Goal: Communication & Community: Ask a question

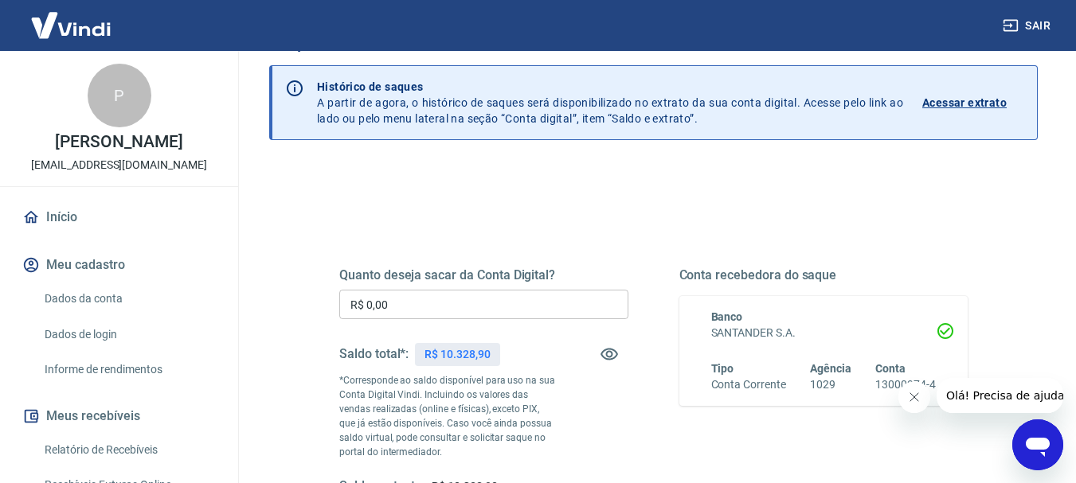
scroll to position [80, 0]
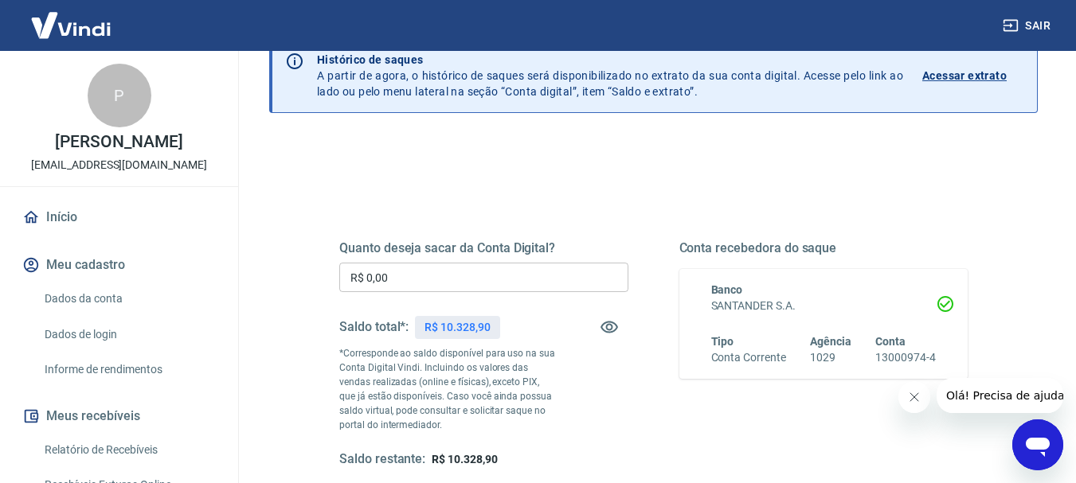
drag, startPoint x: 215, startPoint y: 277, endPoint x: 349, endPoint y: 294, distance: 134.8
click at [185, 277] on div "Sair P PEDRO DOS ANJOS ANDRADE NETO duranbaterias@gmail.com Início Meu cadastro…" at bounding box center [538, 161] width 1076 height 483
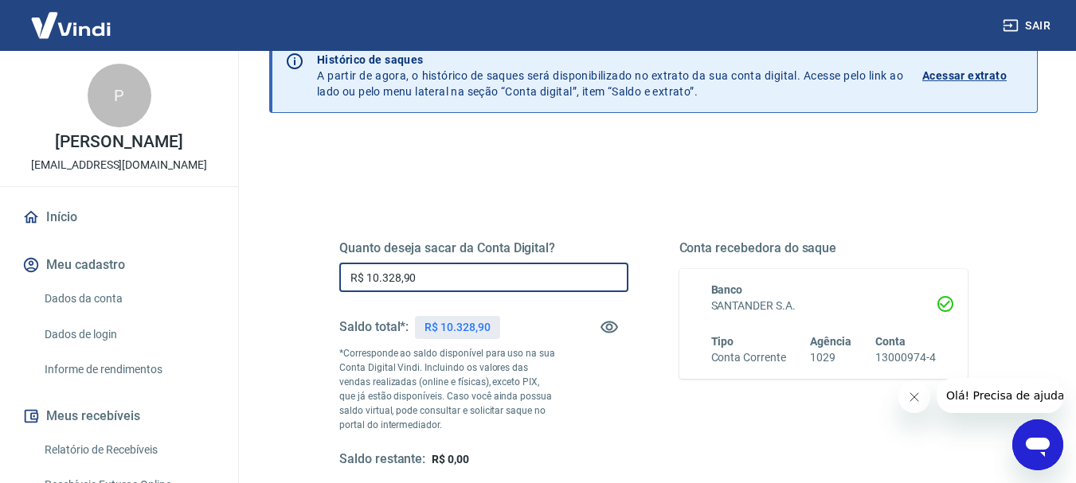
drag, startPoint x: 422, startPoint y: 283, endPoint x: 274, endPoint y: 276, distance: 148.3
click at [276, 276] on div "Quanto deseja sacar da Conta Digital? R$ 10.328,90 ​ Saldo total*: R$ 10.328,90…" at bounding box center [653, 431] width 768 height 584
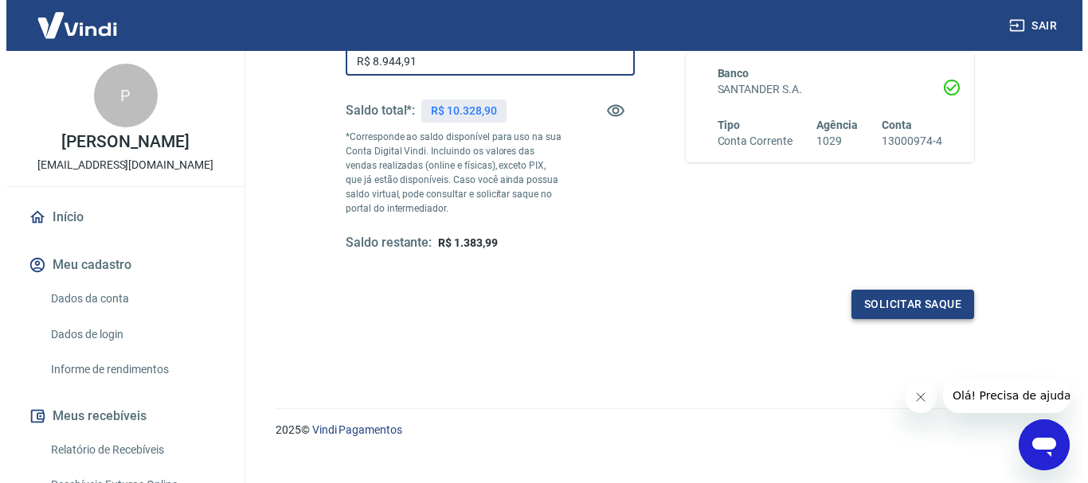
scroll to position [319, 0]
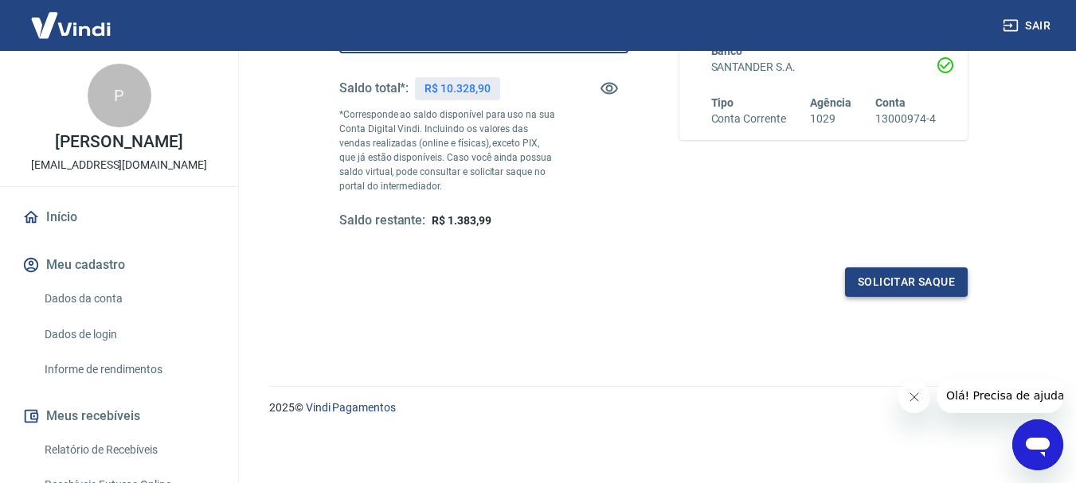
type input "R$ 8.944,91"
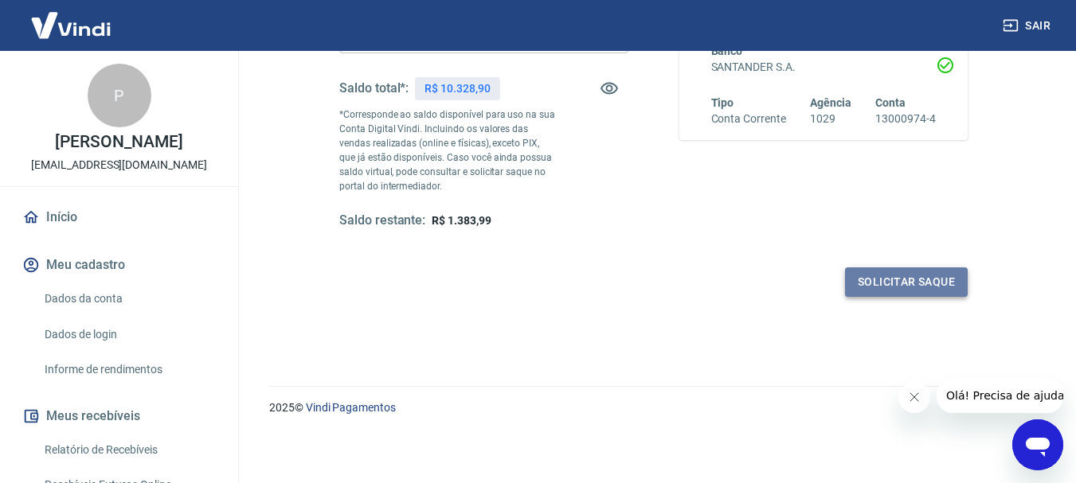
click at [955, 284] on button "Solicitar saque" at bounding box center [906, 282] width 123 height 29
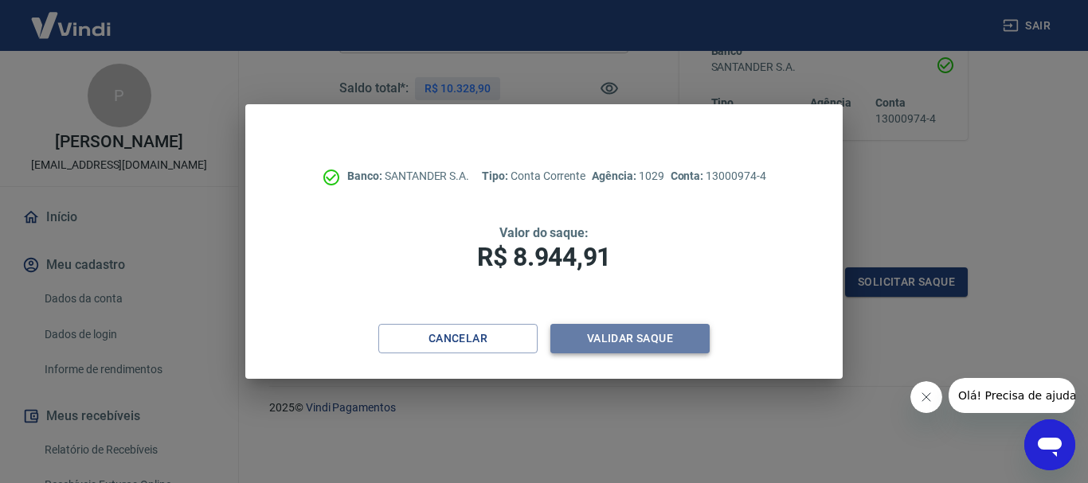
click at [645, 341] on button "Validar saque" at bounding box center [629, 338] width 159 height 29
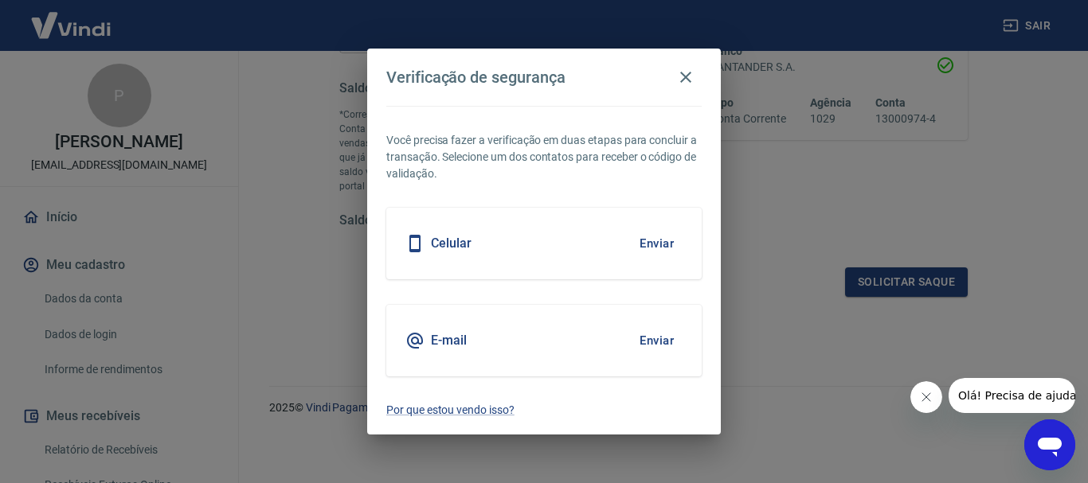
click at [664, 240] on button "Enviar" at bounding box center [657, 243] width 52 height 33
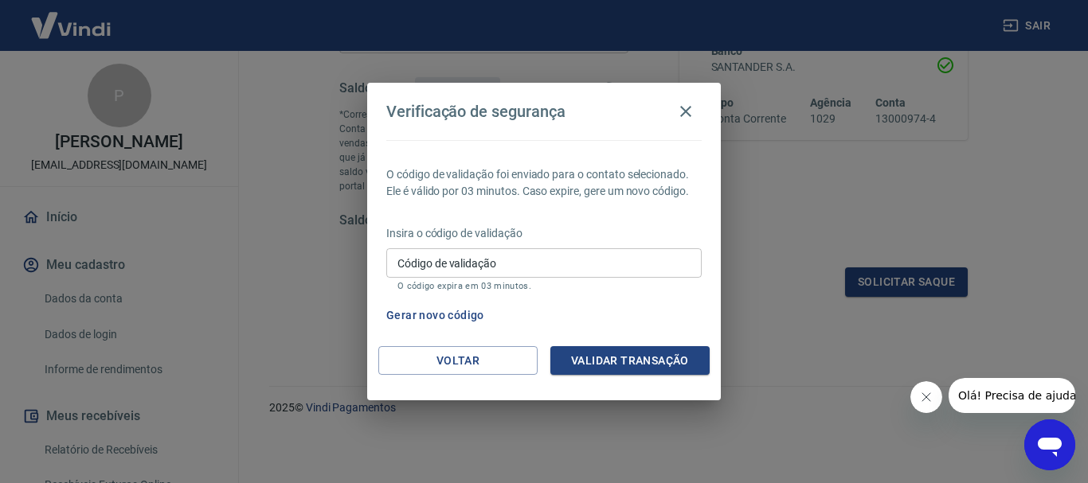
click at [739, 314] on div "Verificação de segurança O código de validação foi enviado para o contato selec…" at bounding box center [544, 241] width 1088 height 483
click at [625, 264] on input "Código de validação" at bounding box center [543, 262] width 315 height 29
click at [854, 313] on div "Verificação de segurança O código de validação foi enviado para o contato selec…" at bounding box center [544, 241] width 1088 height 483
click at [454, 315] on button "Gerar novo código" at bounding box center [435, 315] width 111 height 29
click at [493, 353] on button "Voltar" at bounding box center [457, 360] width 159 height 29
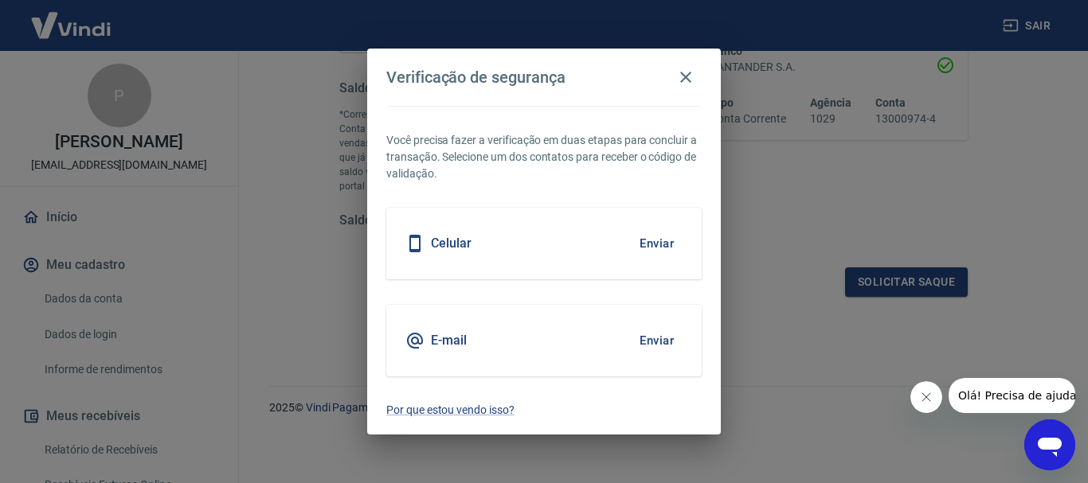
click at [663, 344] on button "Enviar" at bounding box center [657, 340] width 52 height 33
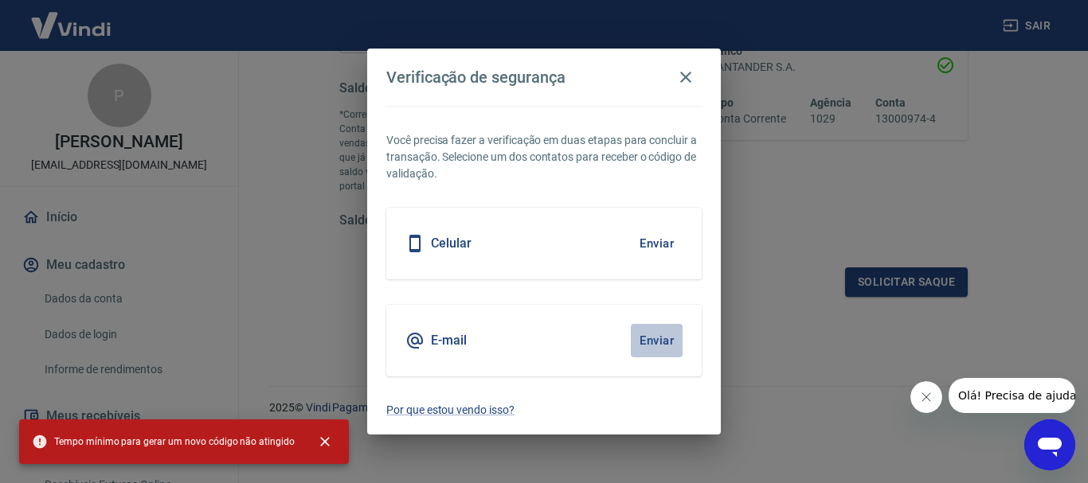
click at [659, 342] on button "Enviar" at bounding box center [657, 340] width 52 height 33
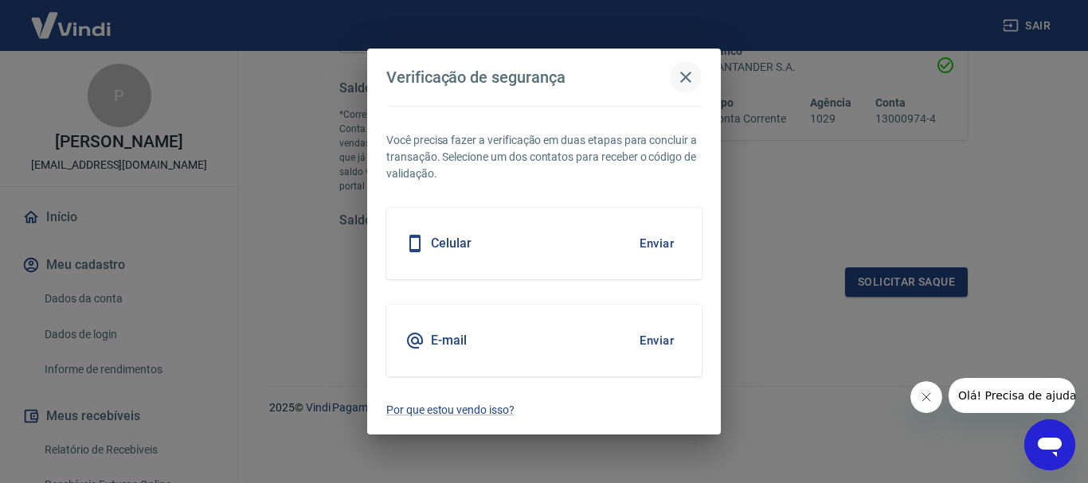
click at [694, 65] on button "button" at bounding box center [686, 77] width 32 height 32
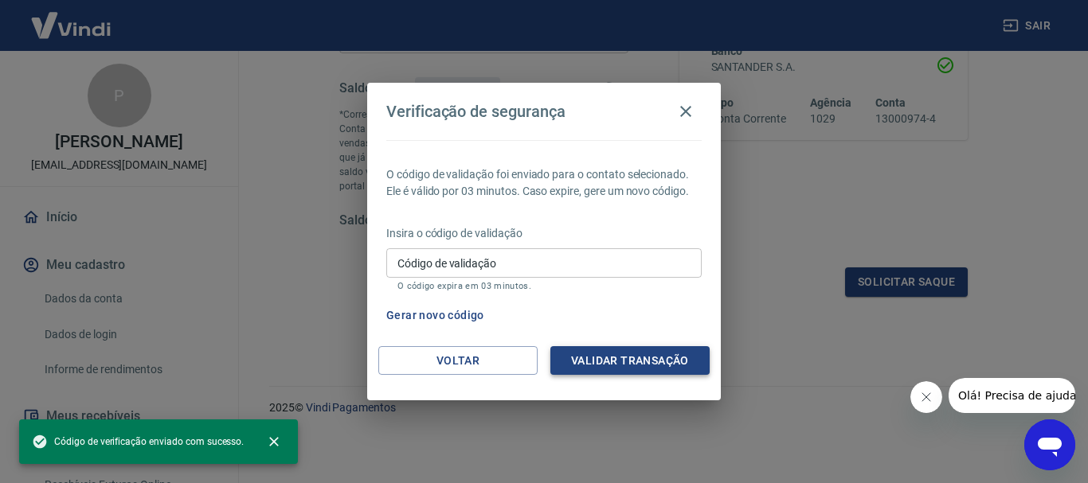
click at [622, 358] on button "Validar transação" at bounding box center [629, 360] width 159 height 29
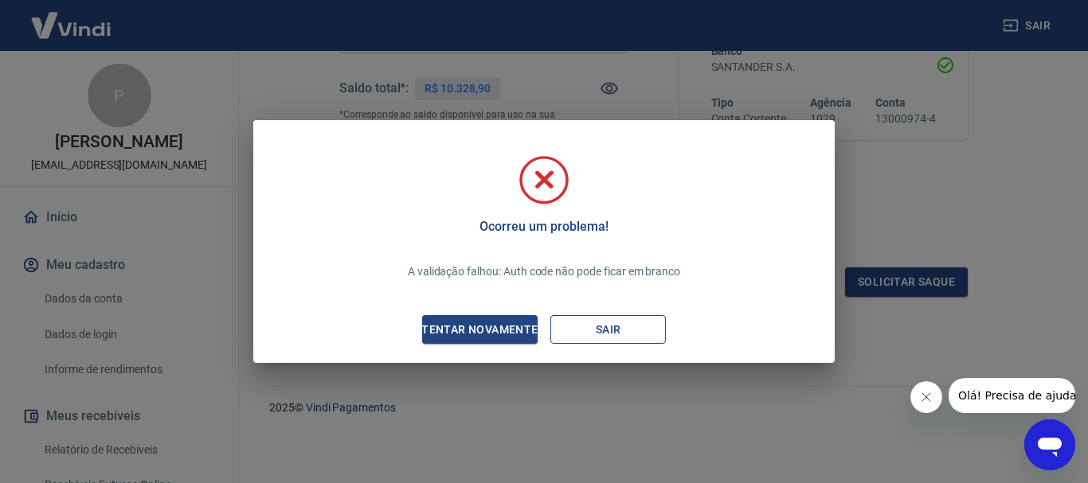
click at [604, 328] on button "Sair" at bounding box center [607, 329] width 115 height 29
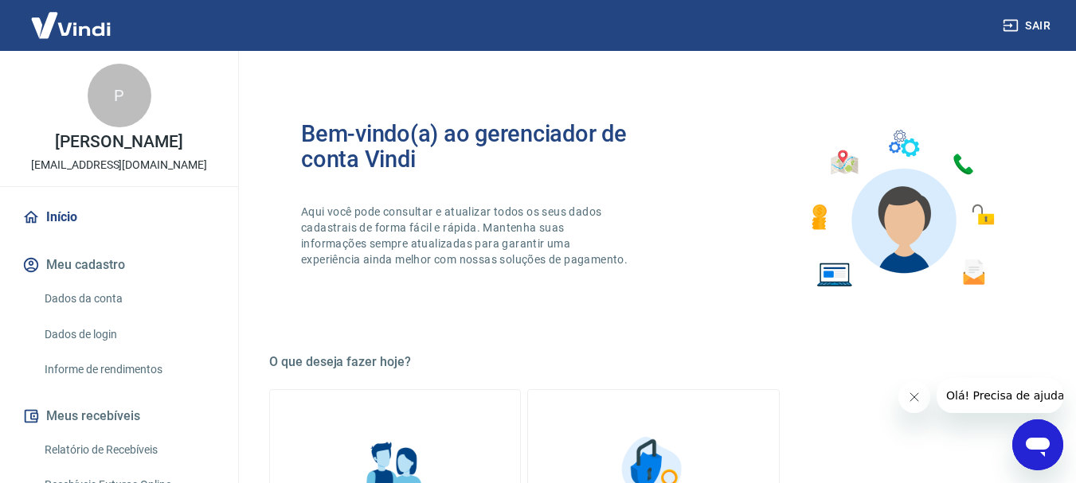
click at [99, 351] on link "Dados de login" at bounding box center [128, 335] width 181 height 33
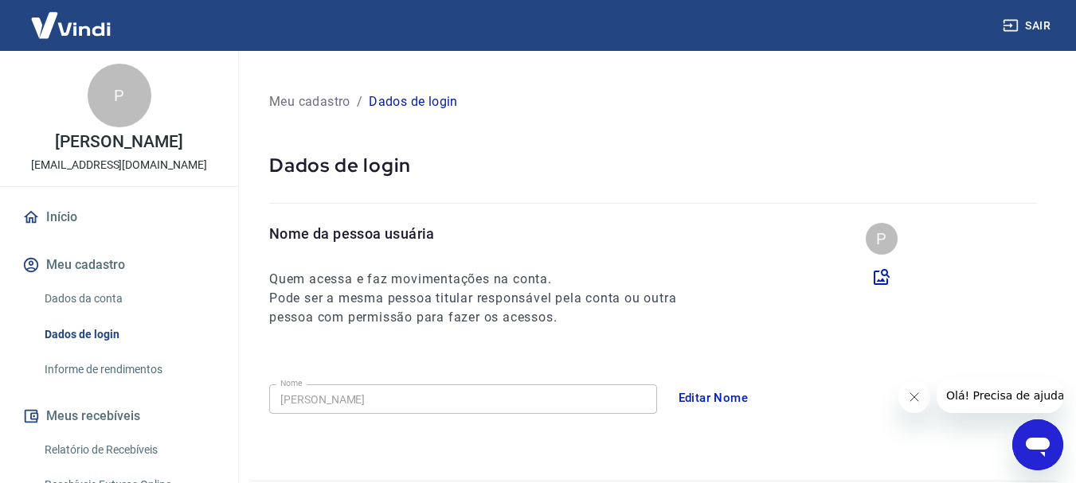
click at [99, 299] on link "Dados da conta" at bounding box center [128, 299] width 181 height 33
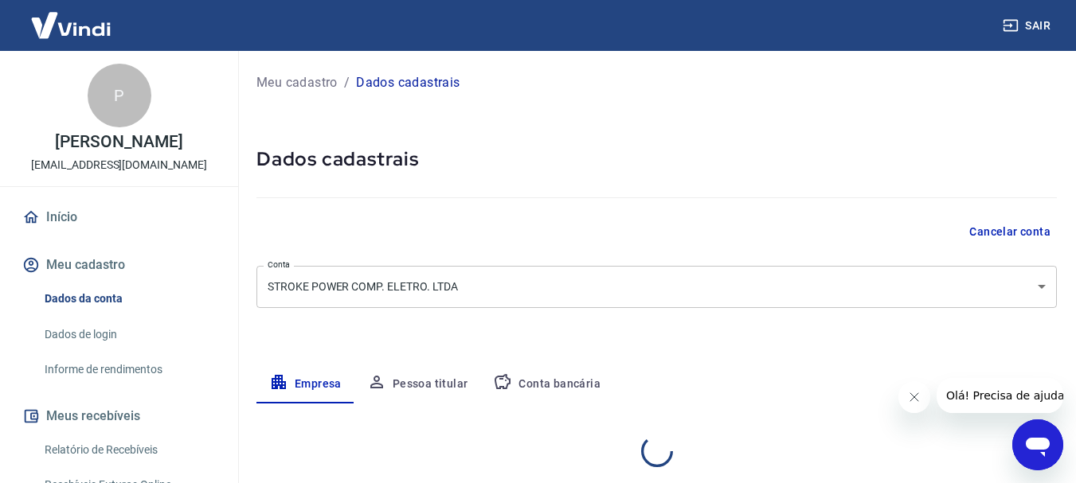
select select "RS"
select select "business"
click at [432, 384] on button "Pessoa titular" at bounding box center [417, 385] width 127 height 38
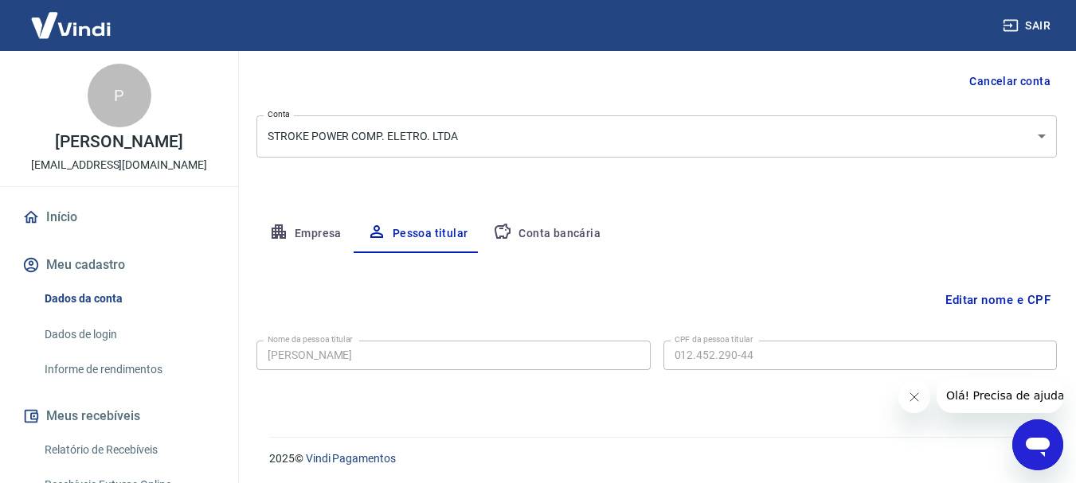
scroll to position [154, 0]
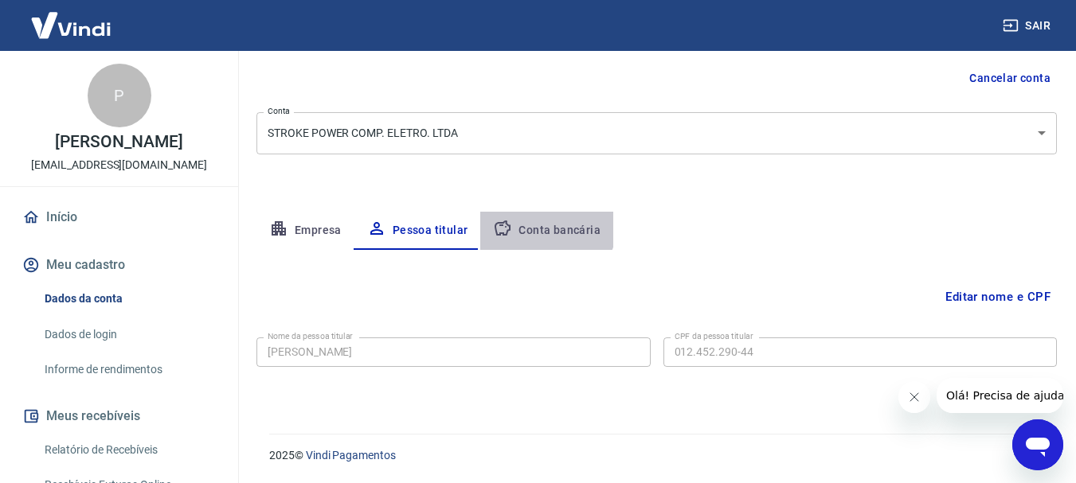
click at [540, 221] on button "Conta bancária" at bounding box center [546, 231] width 133 height 38
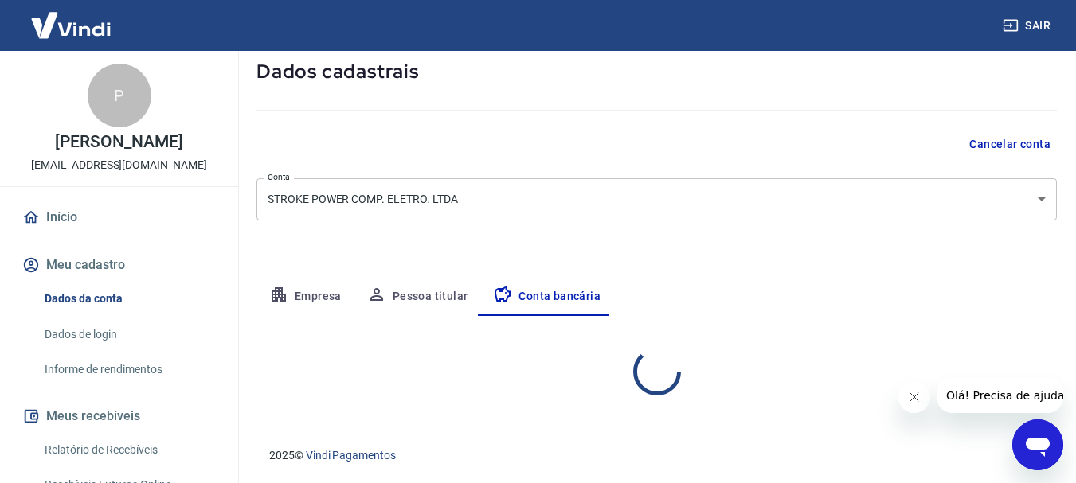
select select "1"
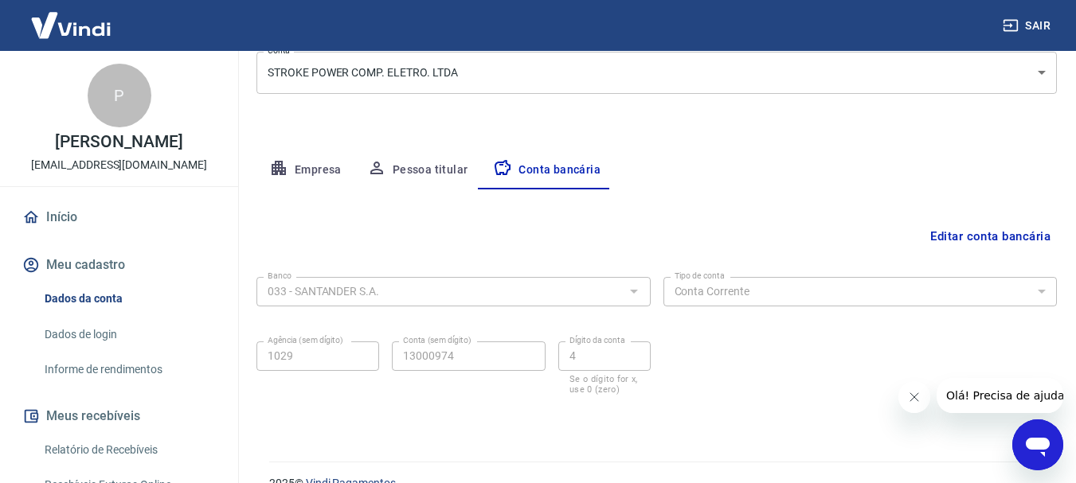
scroll to position [242, 0]
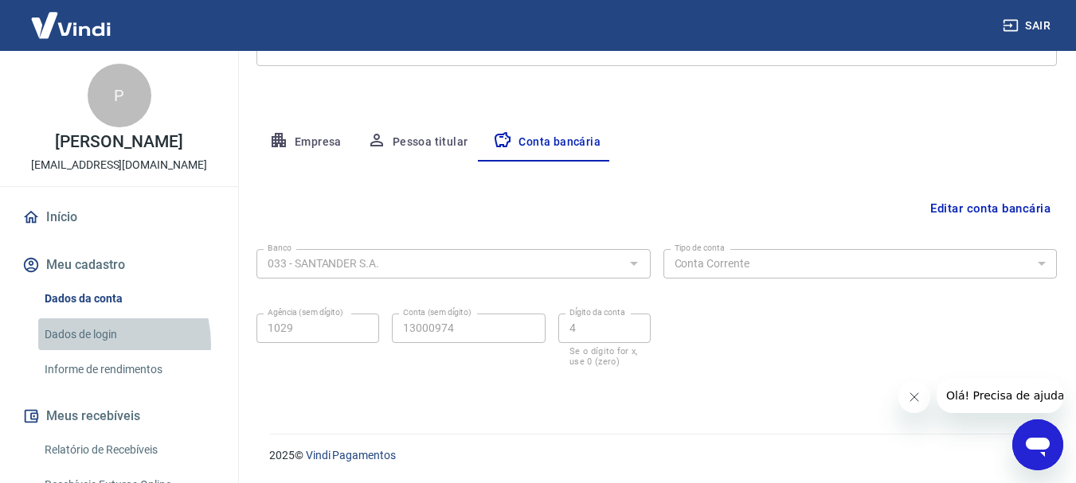
click at [94, 351] on link "Dados de login" at bounding box center [128, 335] width 181 height 33
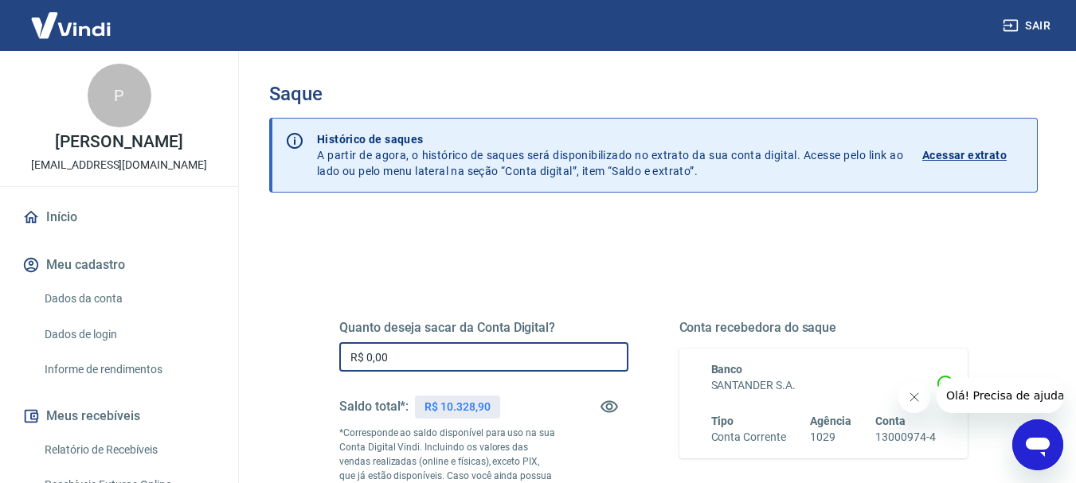
drag, startPoint x: 400, startPoint y: 346, endPoint x: 455, endPoint y: 330, distance: 57.8
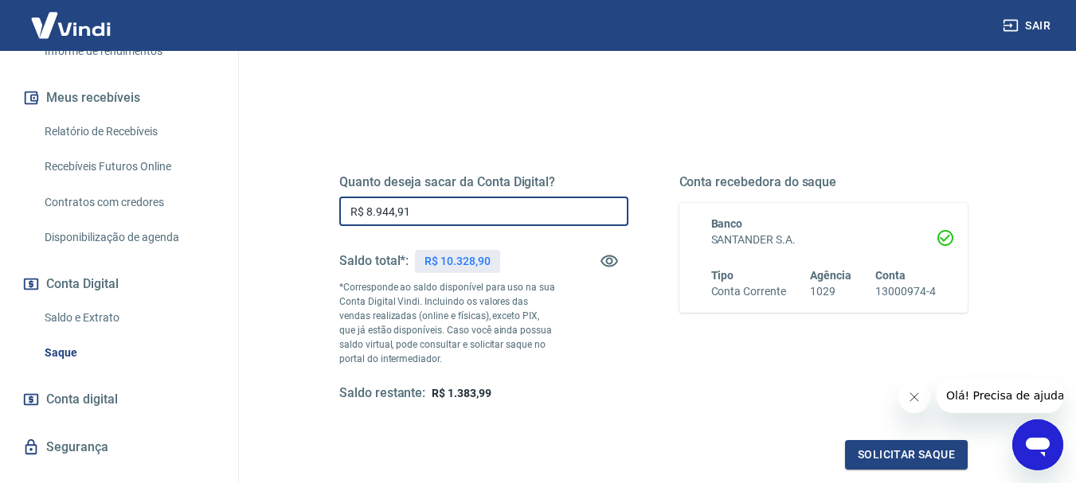
scroll to position [159, 0]
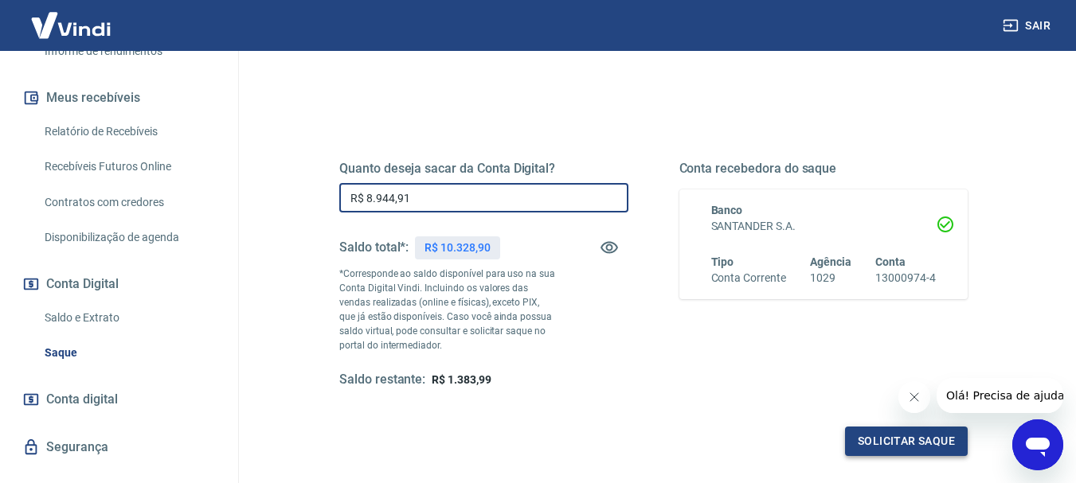
type input "R$ 8.944,91"
click at [887, 432] on button "Solicitar saque" at bounding box center [906, 441] width 123 height 29
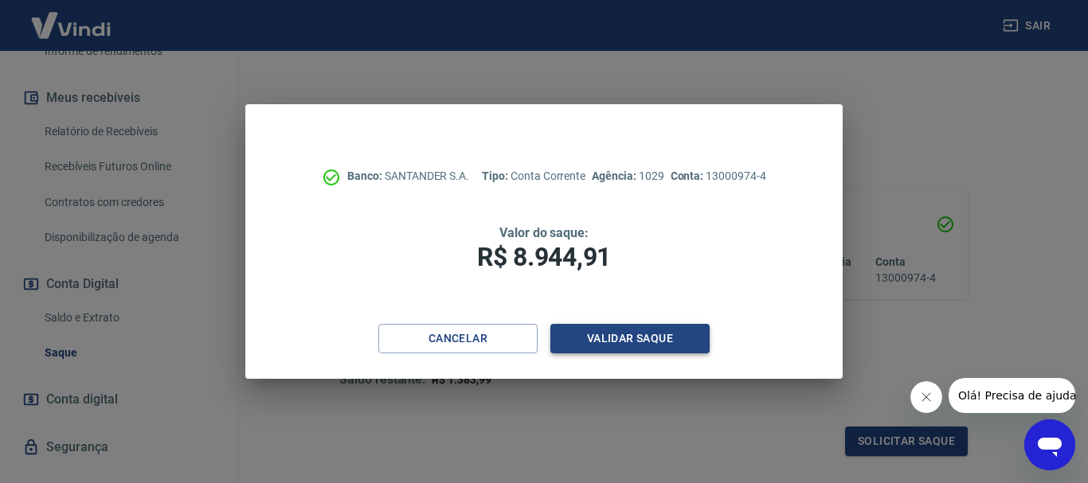
click at [648, 334] on button "Validar saque" at bounding box center [629, 338] width 159 height 29
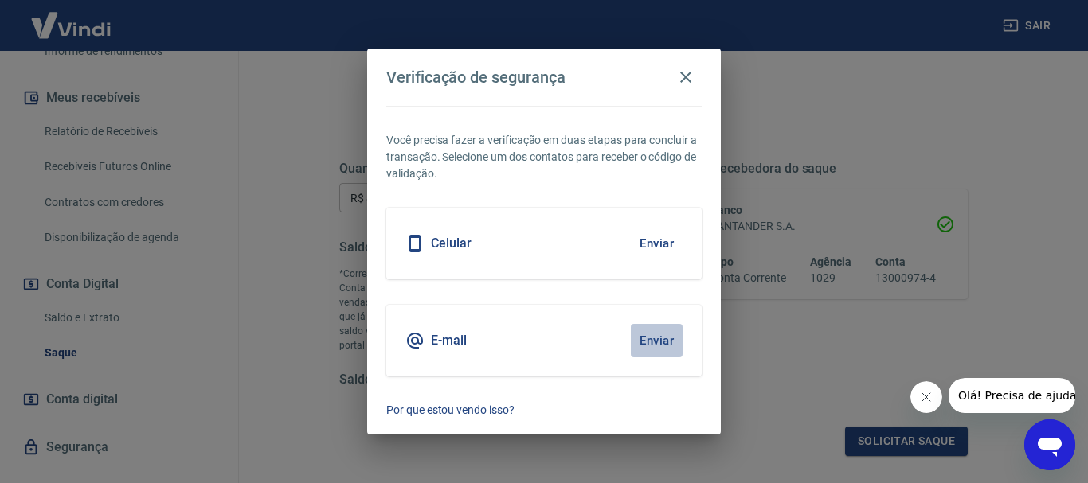
click at [654, 339] on button "Enviar" at bounding box center [657, 340] width 52 height 33
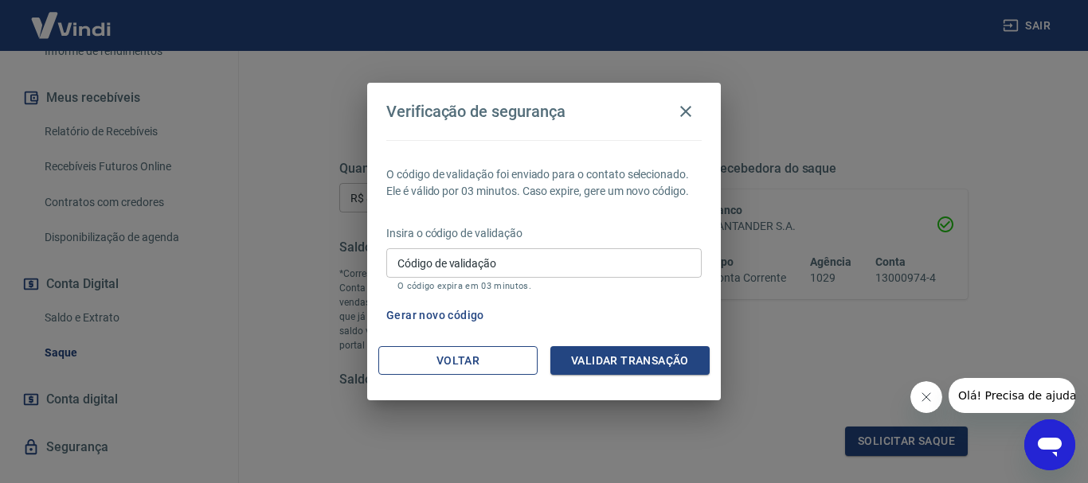
click at [487, 354] on button "Voltar" at bounding box center [457, 360] width 159 height 29
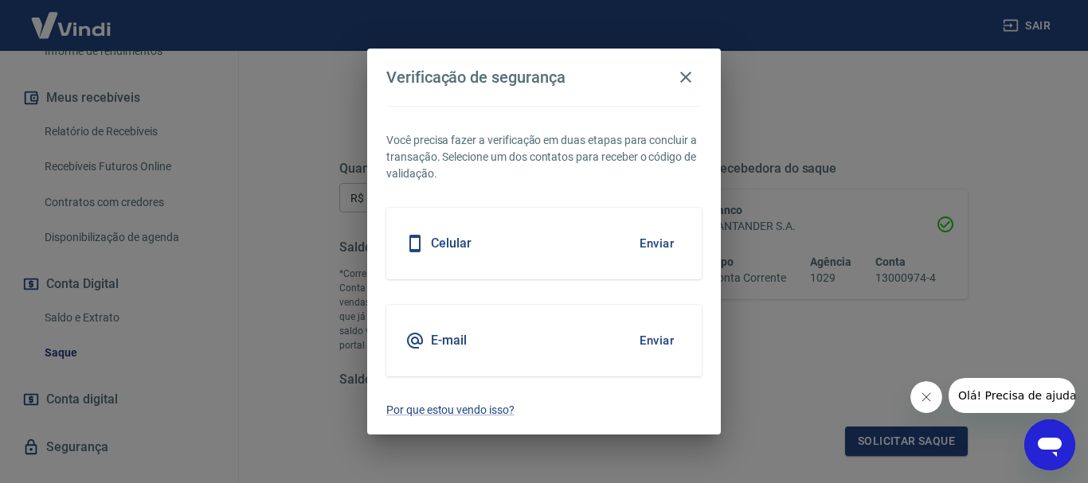
click at [650, 243] on button "Enviar" at bounding box center [657, 243] width 52 height 33
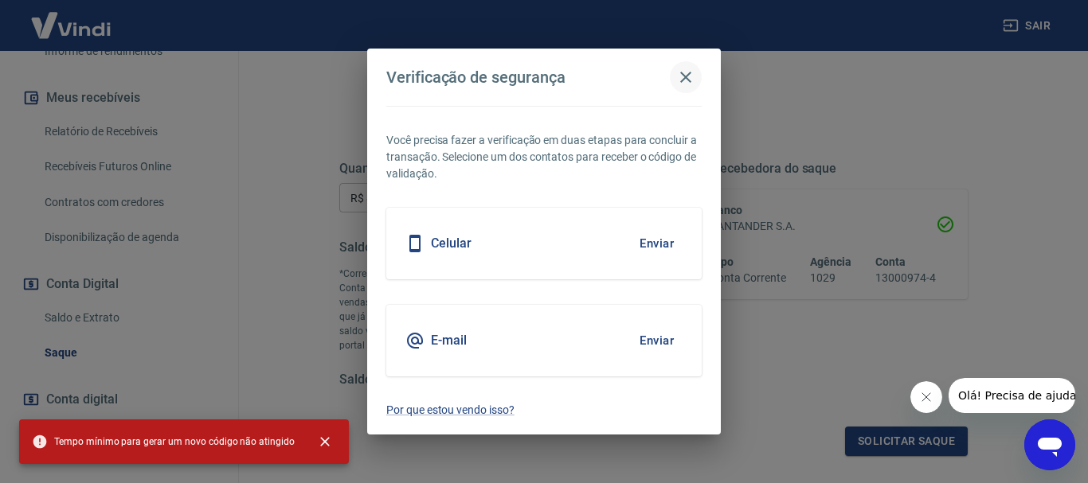
click at [694, 76] on button "button" at bounding box center [686, 77] width 32 height 32
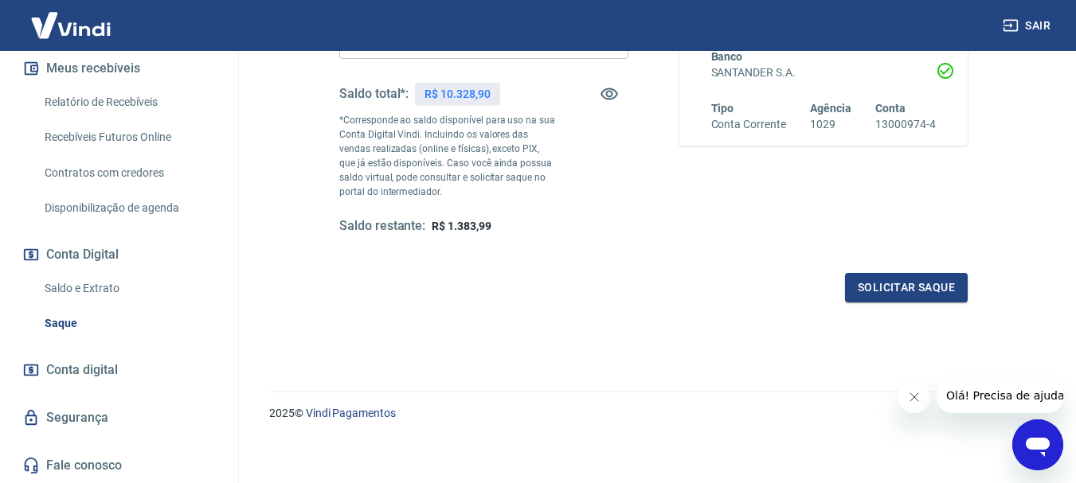
scroll to position [319, 0]
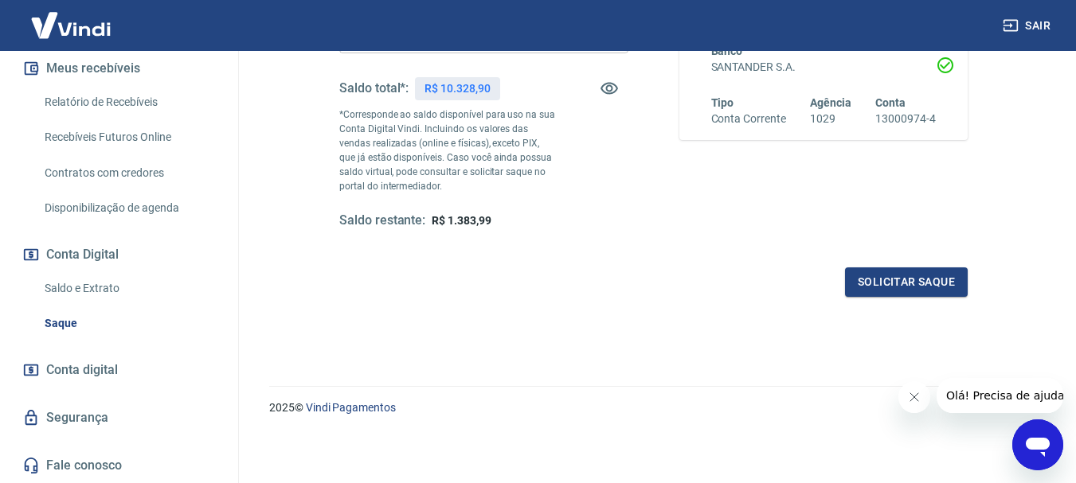
click at [108, 405] on link "Segurança" at bounding box center [119, 418] width 200 height 35
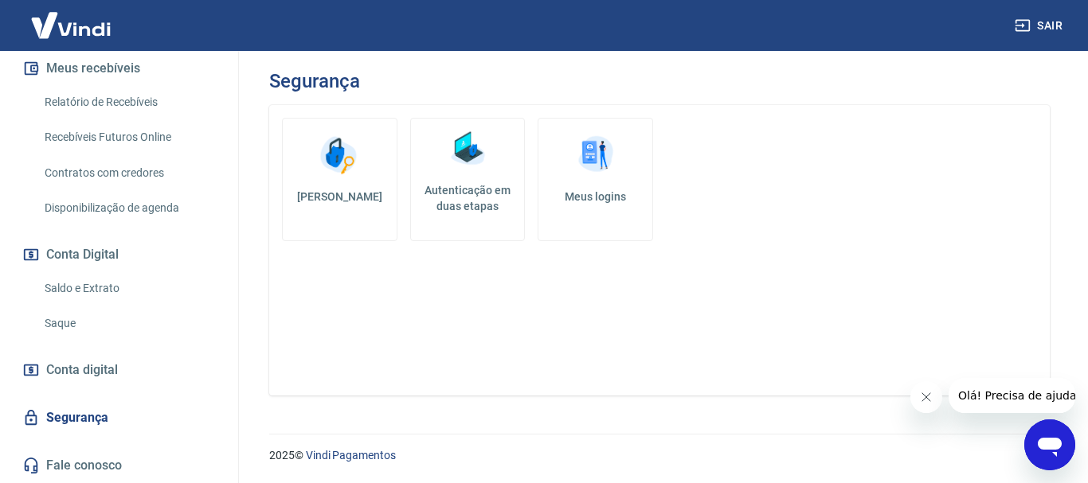
drag, startPoint x: 97, startPoint y: 463, endPoint x: 105, endPoint y: 467, distance: 8.6
click at [97, 465] on link "Fale conosco" at bounding box center [119, 465] width 200 height 35
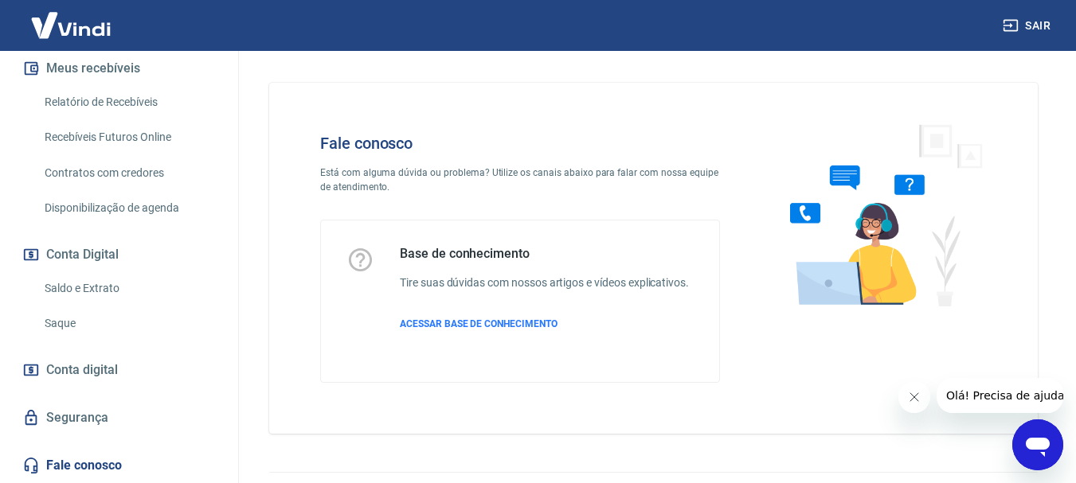
click at [1026, 443] on icon "Abrir janela de mensagens" at bounding box center [1037, 445] width 29 height 29
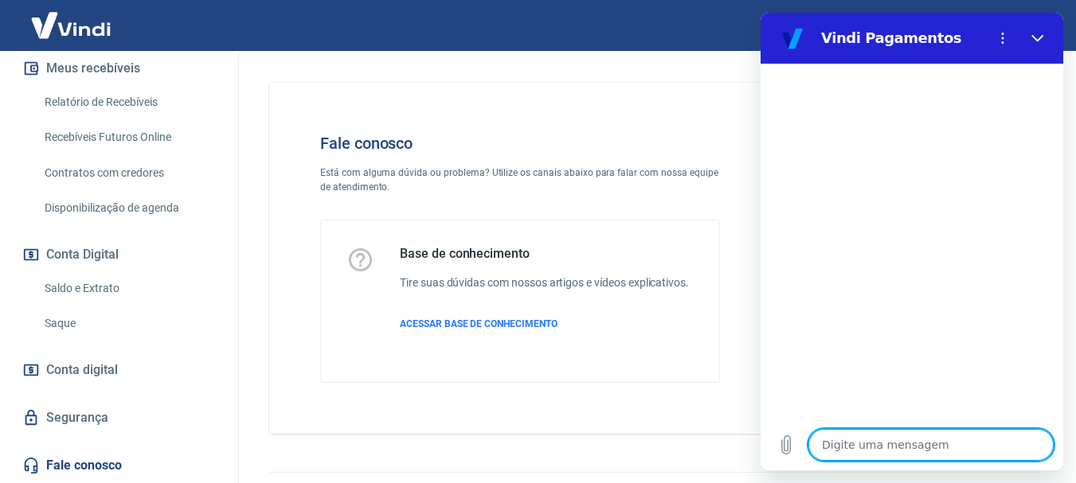
type textarea "O"
type textarea "x"
type textarea "Ol"
type textarea "x"
type textarea "Ola"
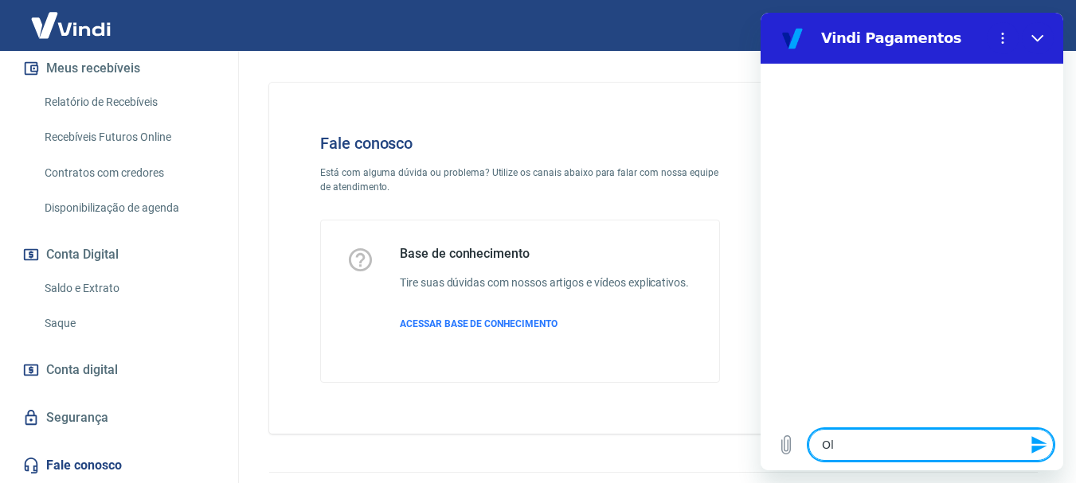
type textarea "x"
type textarea "Olaá"
type textarea "x"
drag, startPoint x: 835, startPoint y: 442, endPoint x: 906, endPoint y: 443, distance: 70.9
click at [905, 451] on textarea "Olaá" at bounding box center [930, 445] width 245 height 32
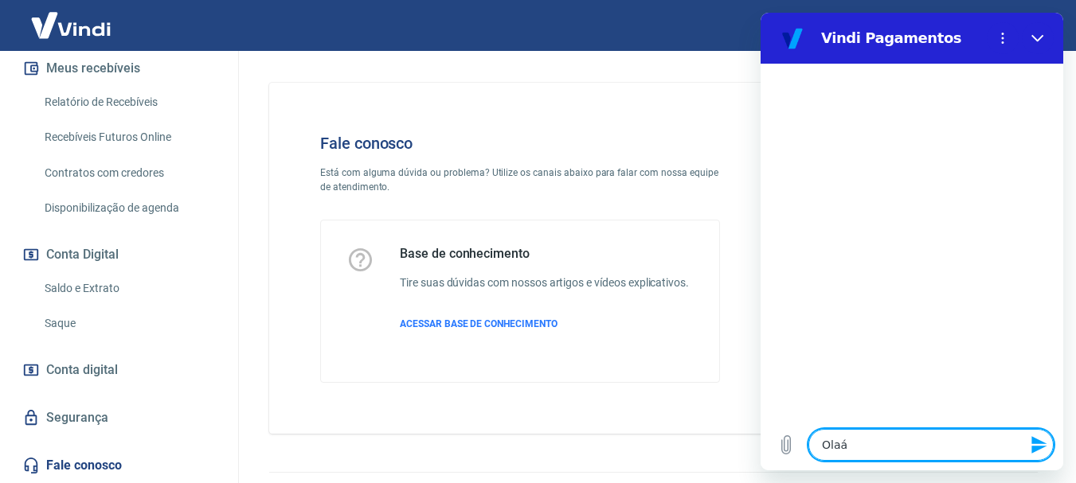
type textarea "Olá"
type textarea "x"
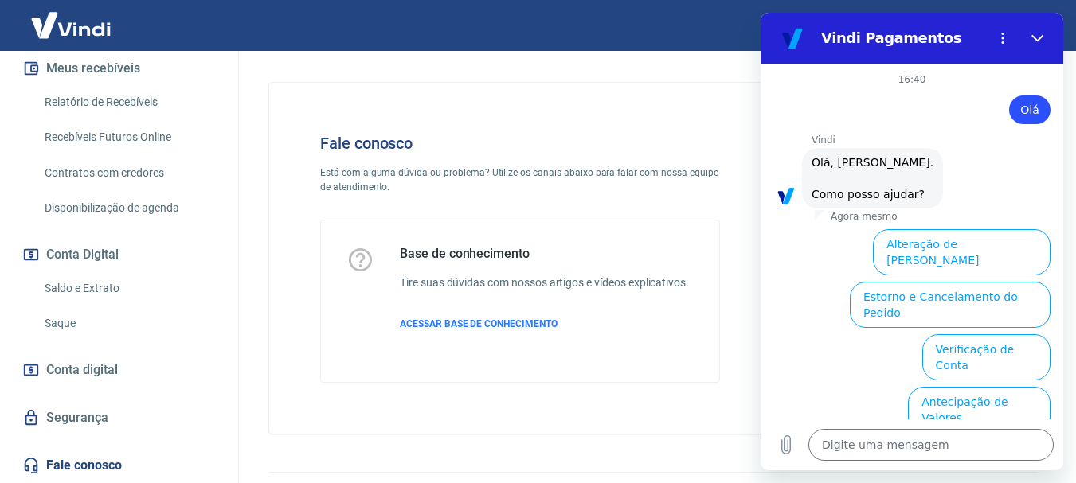
scroll to position [153, 0]
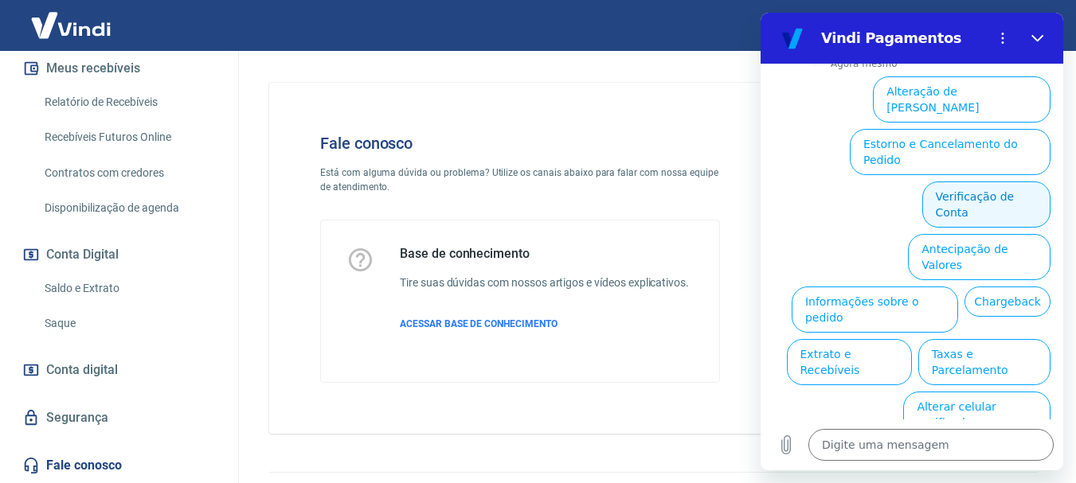
click at [987, 188] on button "Verificação de Conta" at bounding box center [986, 205] width 128 height 46
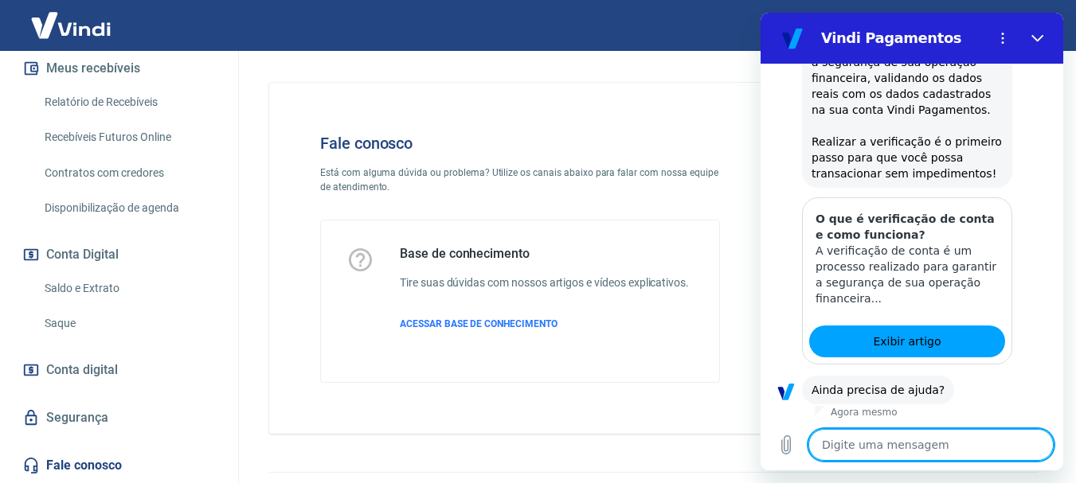
scroll to position [311, 0]
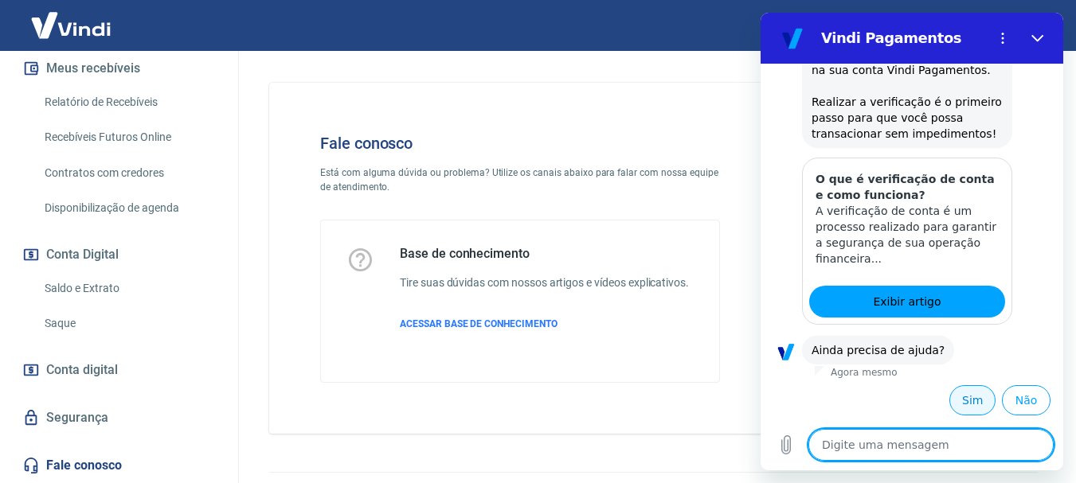
click at [956, 401] on button "Sim" at bounding box center [972, 400] width 46 height 30
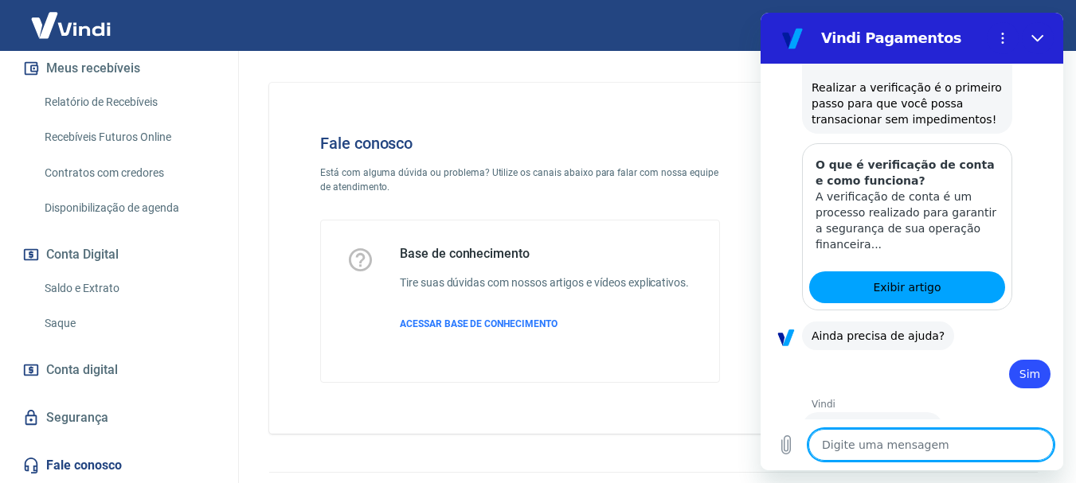
scroll to position [742, 0]
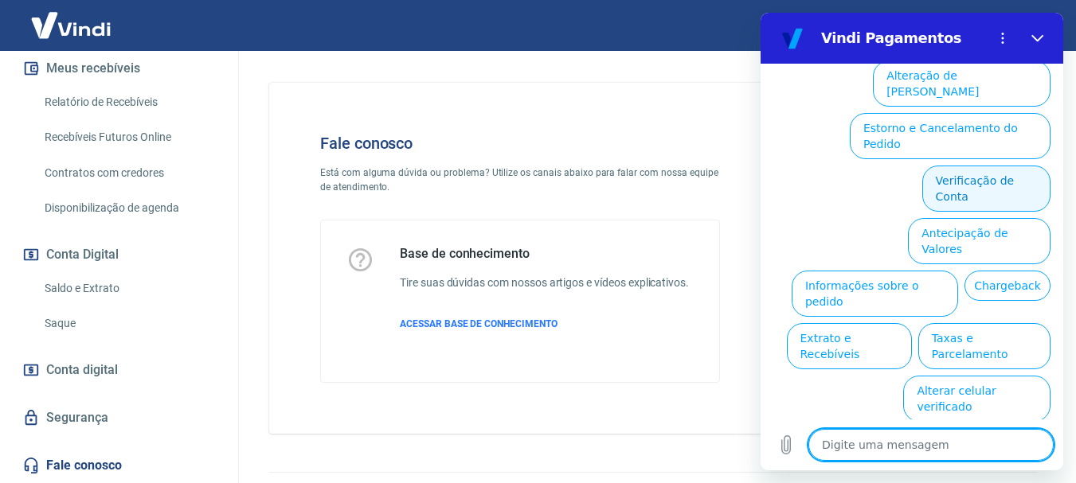
click at [961, 180] on button "Verificação de Conta" at bounding box center [986, 189] width 128 height 46
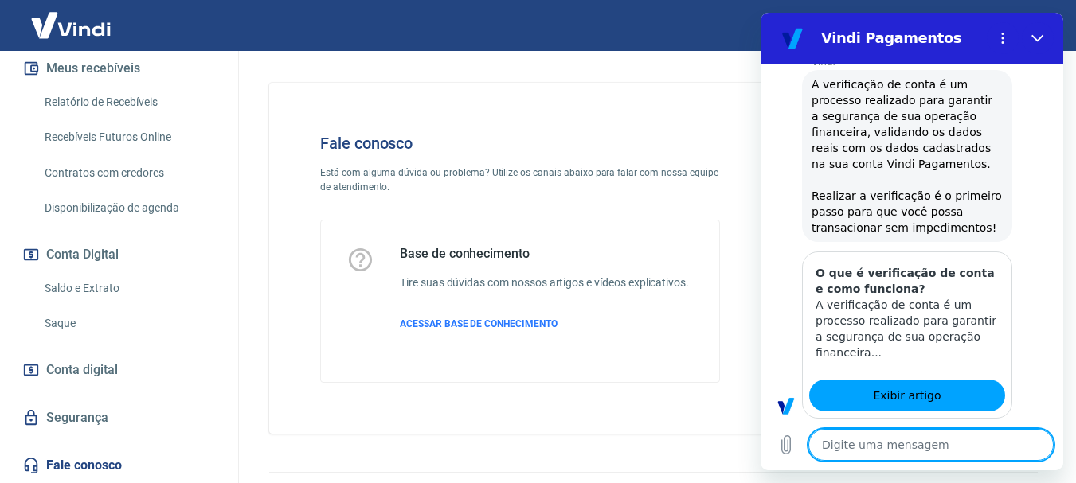
type textarea "x"
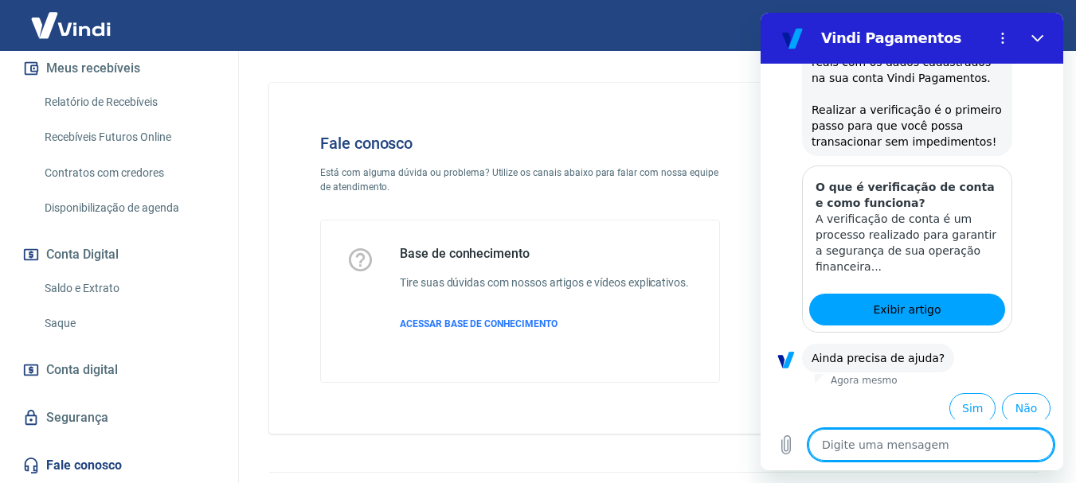
scroll to position [900, 0]
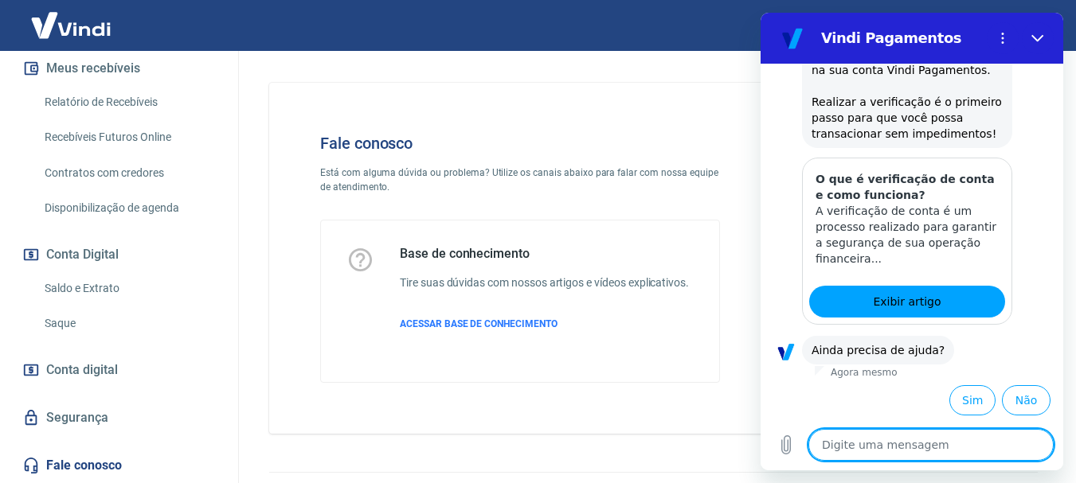
type textarea "F"
type textarea "x"
type textarea "FA"
type textarea "x"
type textarea "FAL"
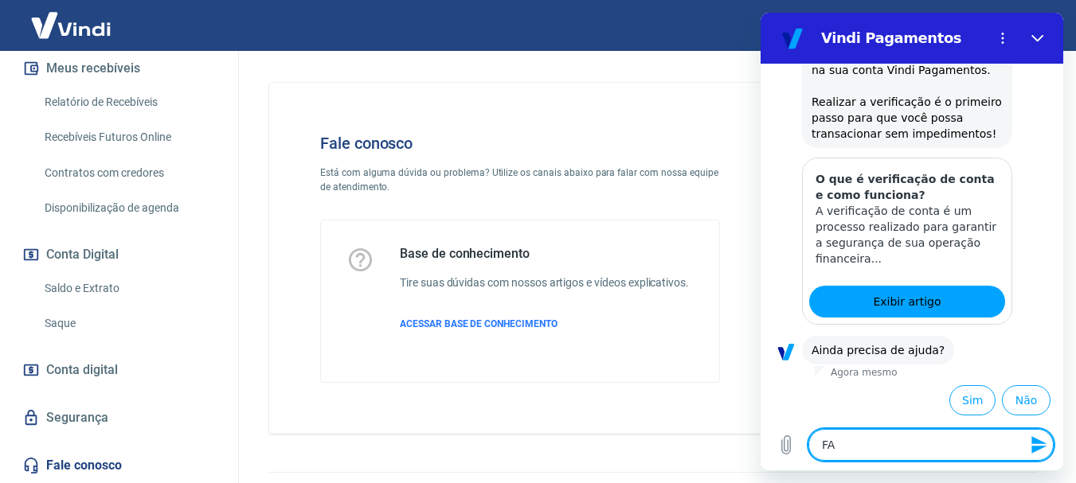
type textarea "x"
type textarea "FALA"
type textarea "x"
type textarea "FALAR"
type textarea "x"
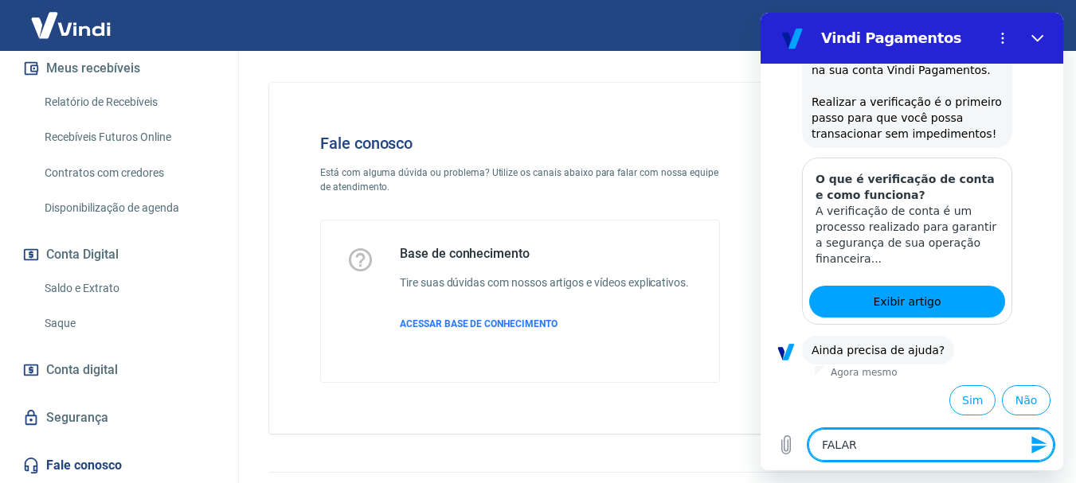
type textarea "FALAR"
type textarea "x"
type textarea "FALAR A"
type textarea "x"
type textarea "FALAR AT"
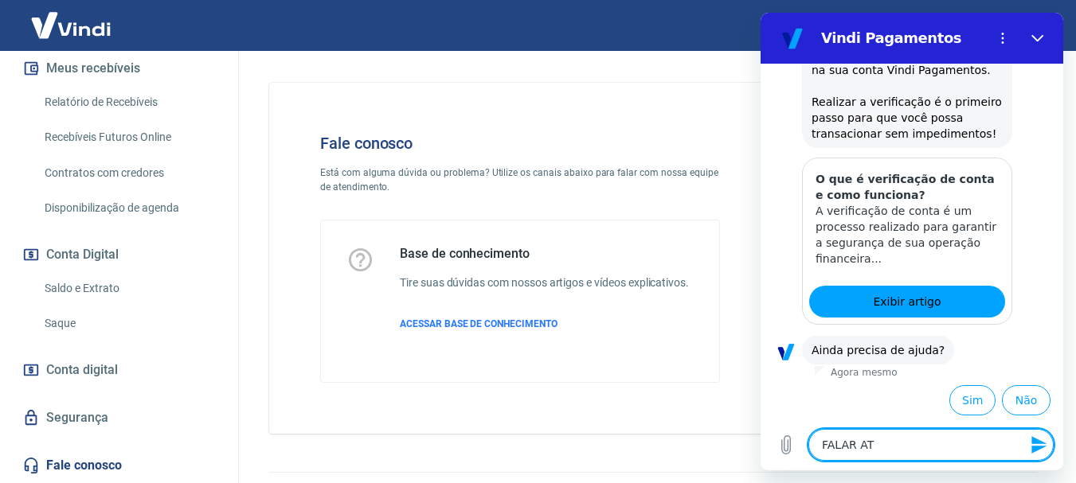
type textarea "x"
type textarea "FALAR ATE"
type textarea "x"
type textarea "FALAR ATEN"
type textarea "x"
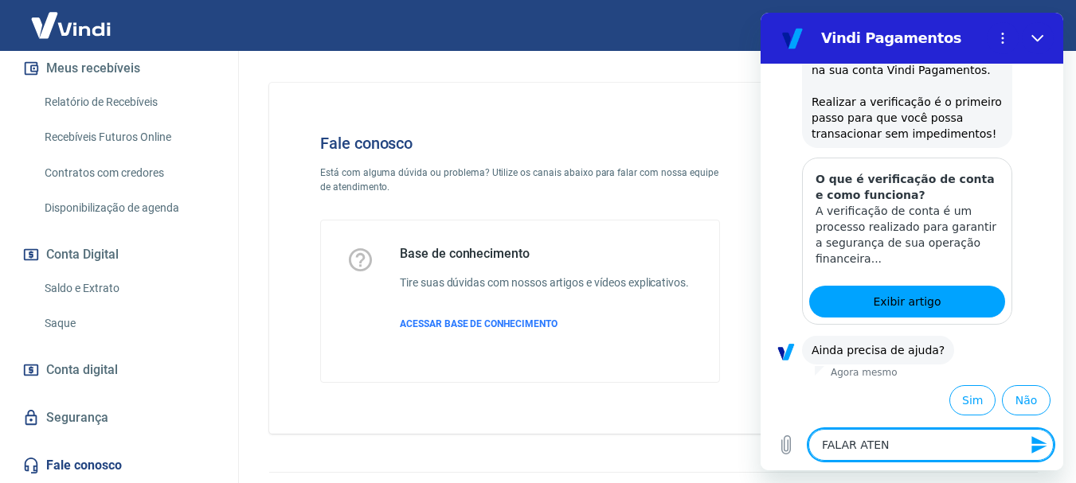
type textarea "FALAR ATEND"
type textarea "x"
type textarea "FALAR ATENDE"
type textarea "x"
type textarea "FALAR ATENDEN"
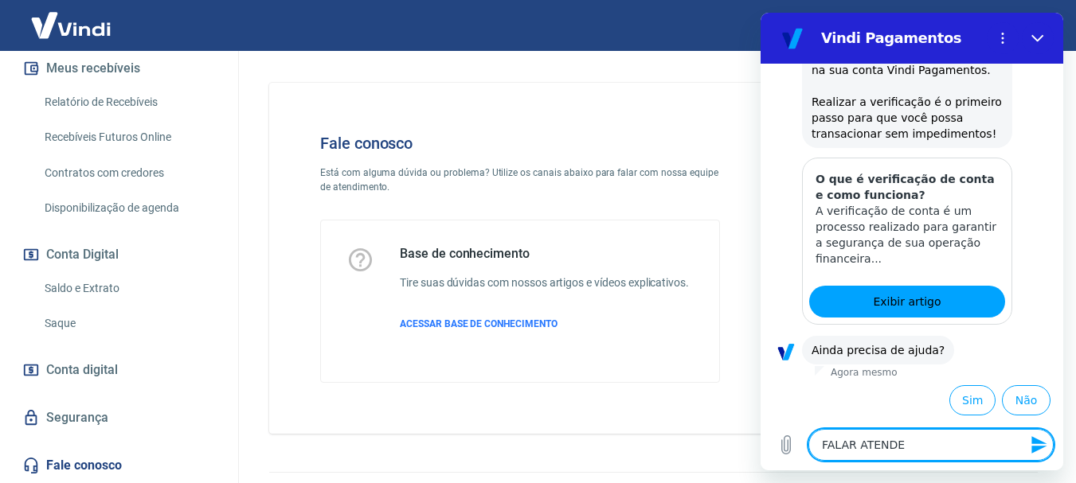
type textarea "x"
type textarea "FALAR ATENDENT"
type textarea "x"
type textarea "FALAR ATENDENTE"
type textarea "x"
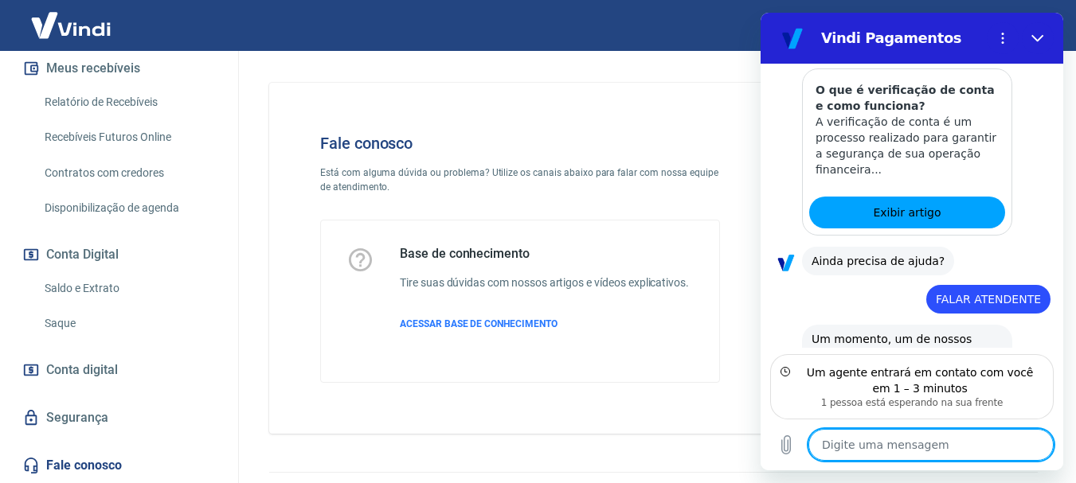
scroll to position [1029, 0]
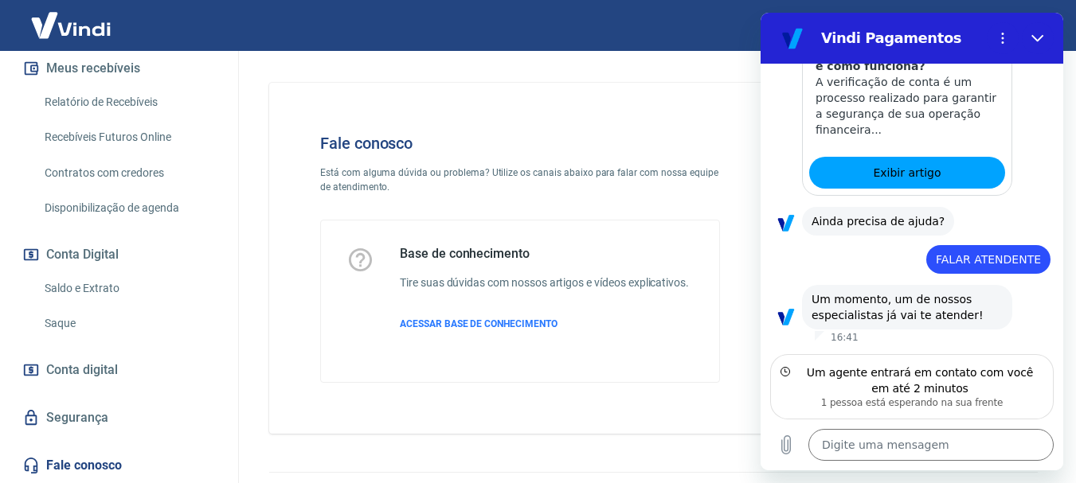
click at [568, 349] on div "Base de conhecimento Tire suas dúvidas com nossos artigos e vídeos explicativos…" at bounding box center [544, 301] width 289 height 111
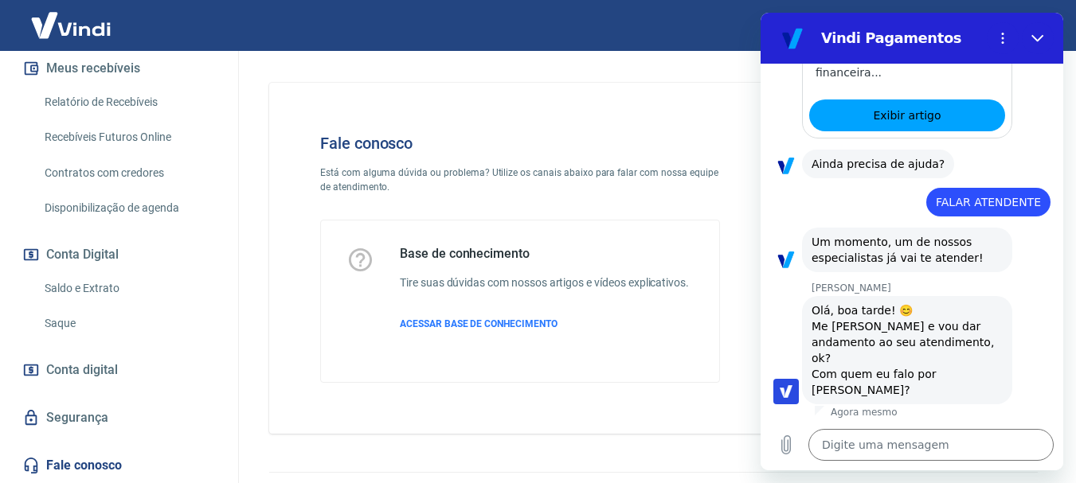
scroll to position [1073, 0]
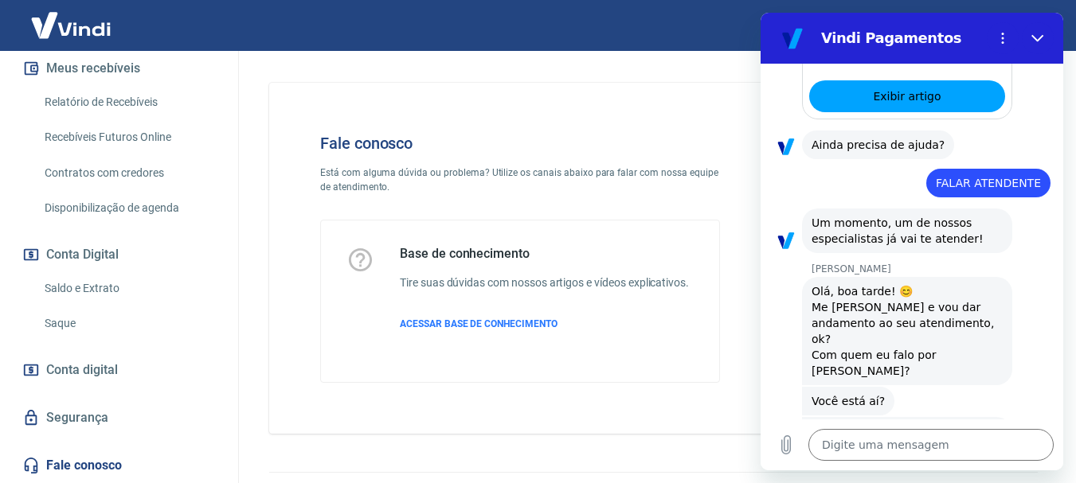
type textarea "x"
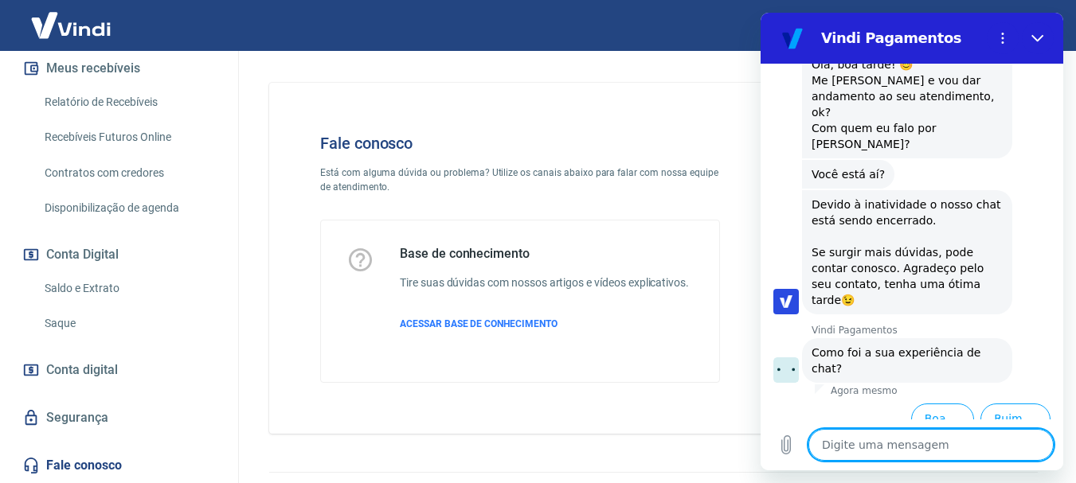
scroll to position [1303, 0]
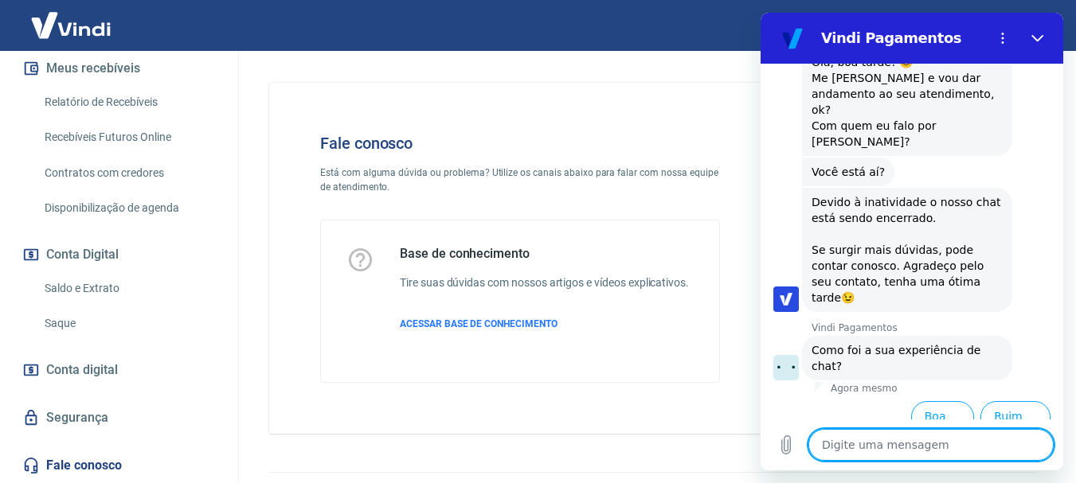
click at [885, 440] on textarea at bounding box center [930, 445] width 245 height 32
type textarea "b"
type textarea "x"
type textarea "bO"
type textarea "x"
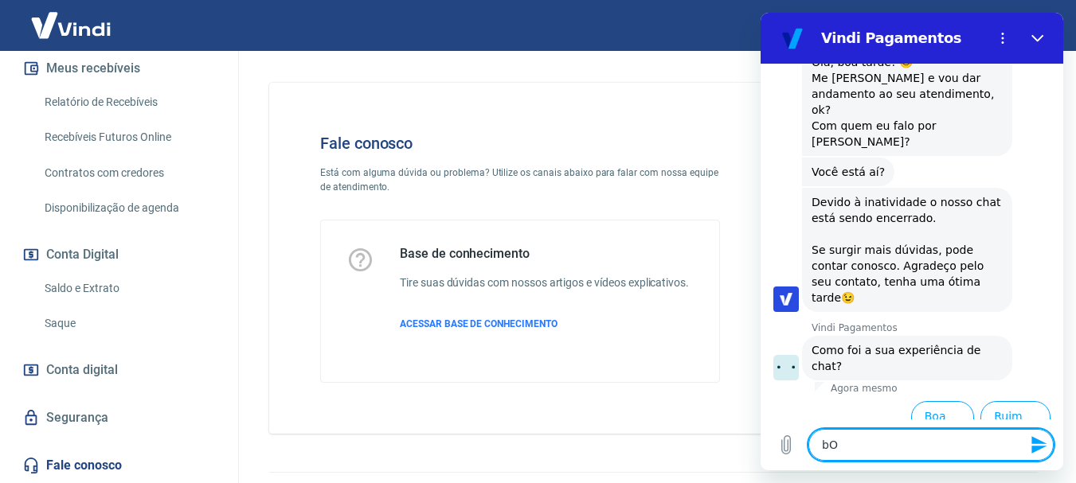
type textarea "bOA"
type textarea "x"
type textarea "bOA"
type textarea "x"
type textarea "bOA t"
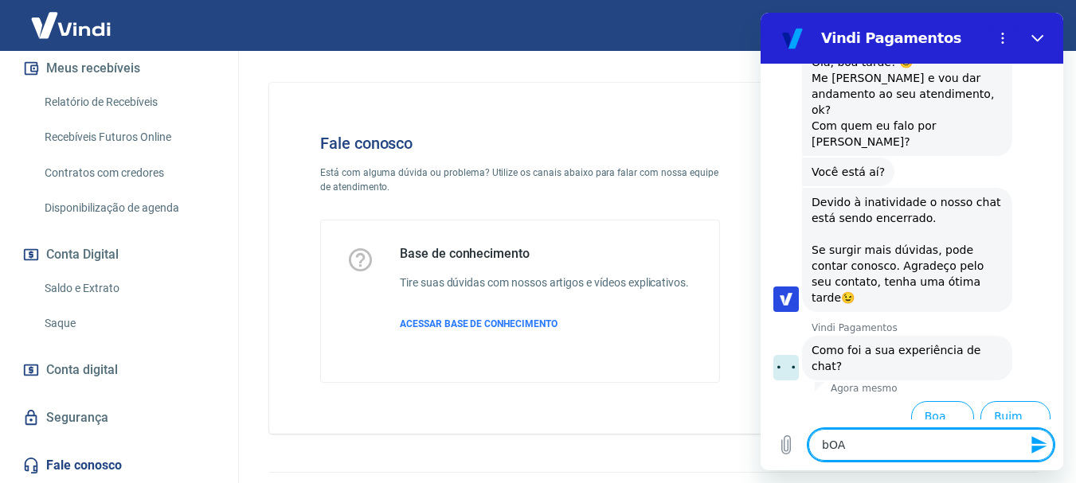
type textarea "x"
type textarea "bOA tA"
type textarea "x"
type textarea "bOA tAR"
type textarea "x"
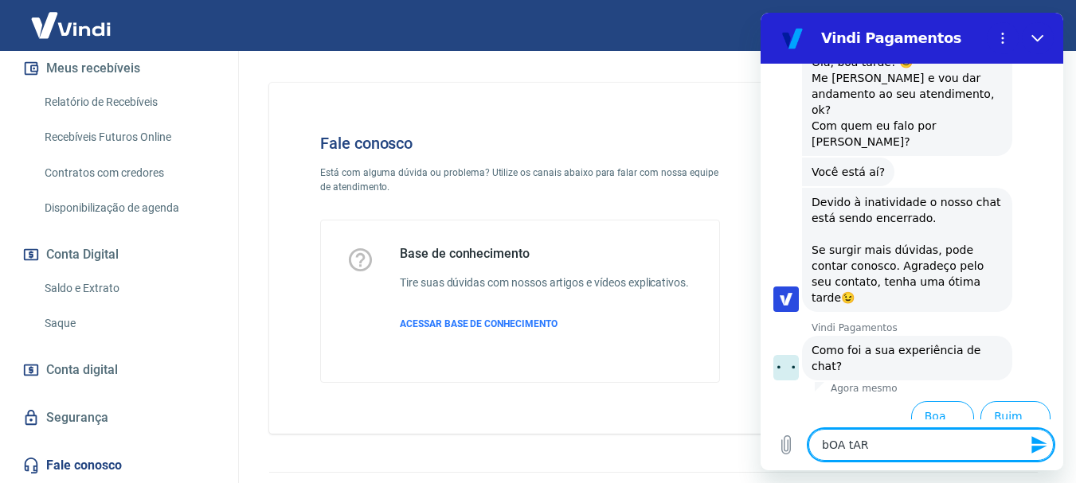
type textarea "bOA tARD"
type textarea "x"
type textarea "bOA tAR"
type textarea "x"
type textarea "bOA tA"
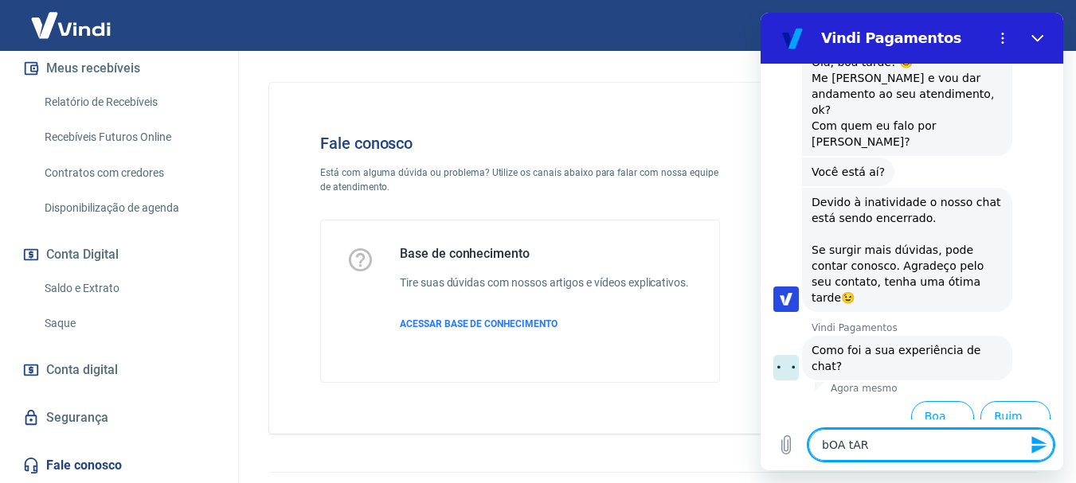
type textarea "x"
type textarea "bOA t"
type textarea "x"
type textarea "bOA"
type textarea "x"
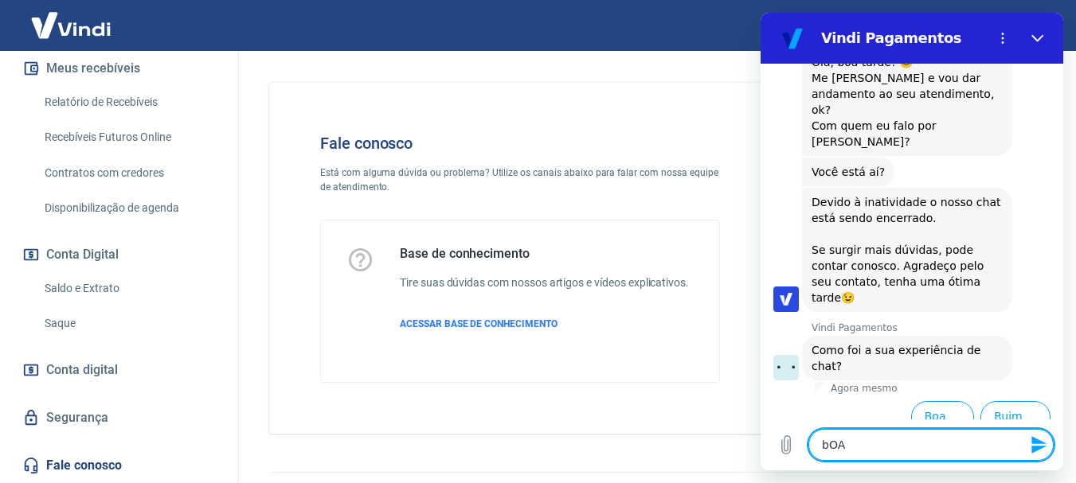
type textarea "bOA"
type textarea "x"
type textarea "bO"
type textarea "x"
type textarea "b"
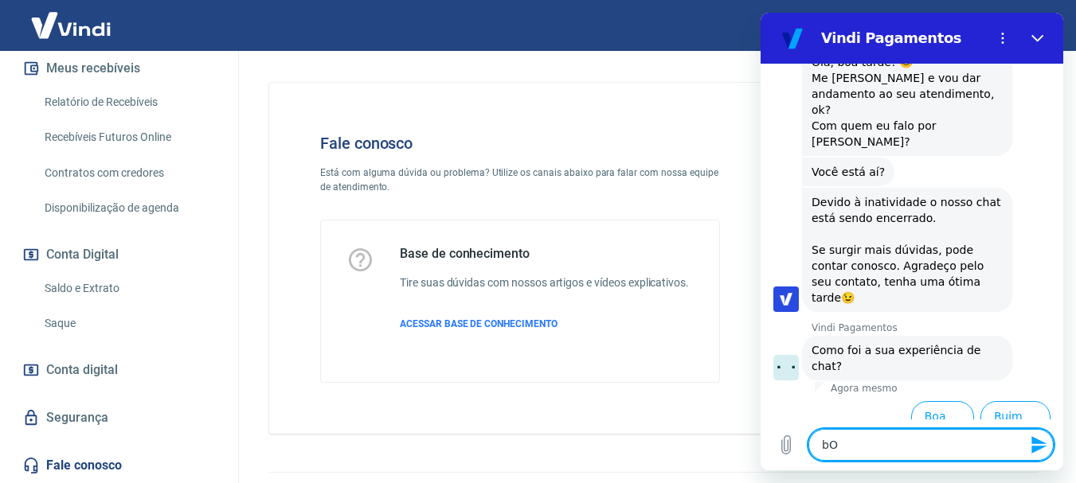
type textarea "x"
type textarea "B"
type textarea "x"
type textarea "Bo"
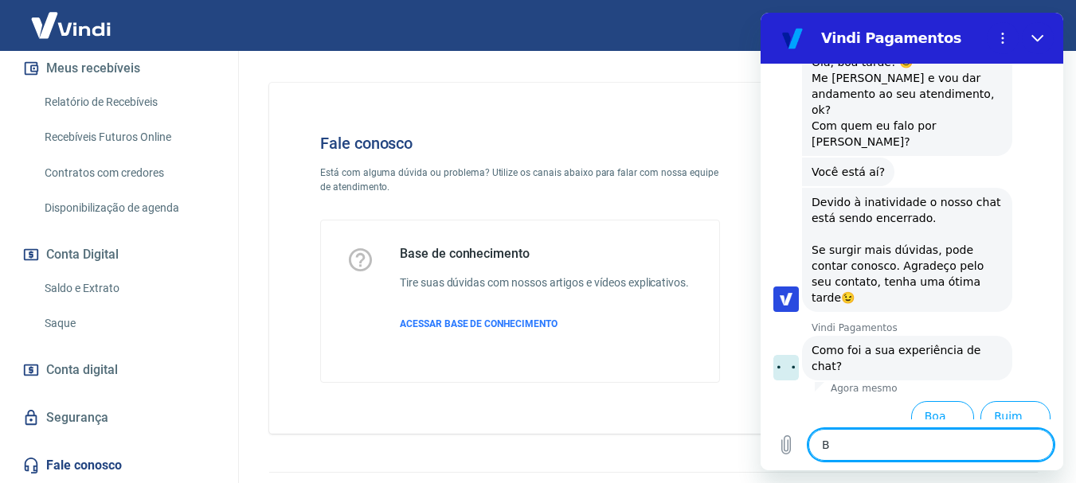
type textarea "x"
type textarea "Boa"
type textarea "x"
type textarea "Boa"
type textarea "x"
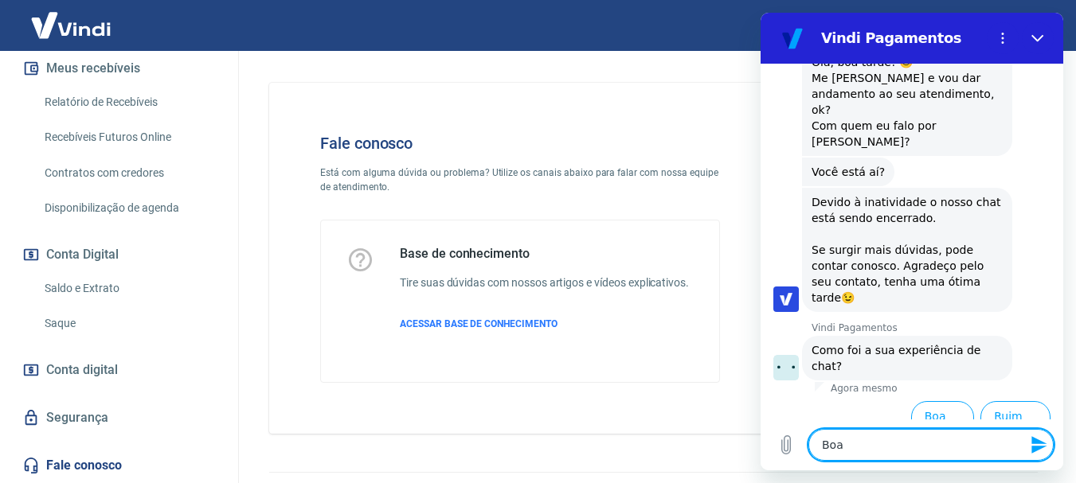
type textarea "Boa T"
type textarea "x"
type textarea "Boa Ta"
type textarea "x"
type textarea "Boa Tar"
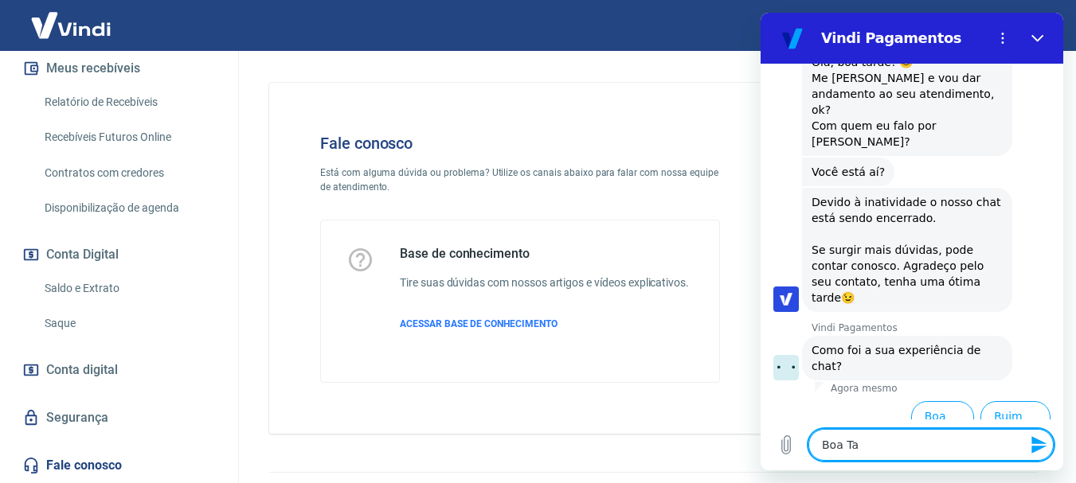
type textarea "x"
type textarea "Boa Tard"
type textarea "x"
type textarea "Boa Tarde"
type textarea "x"
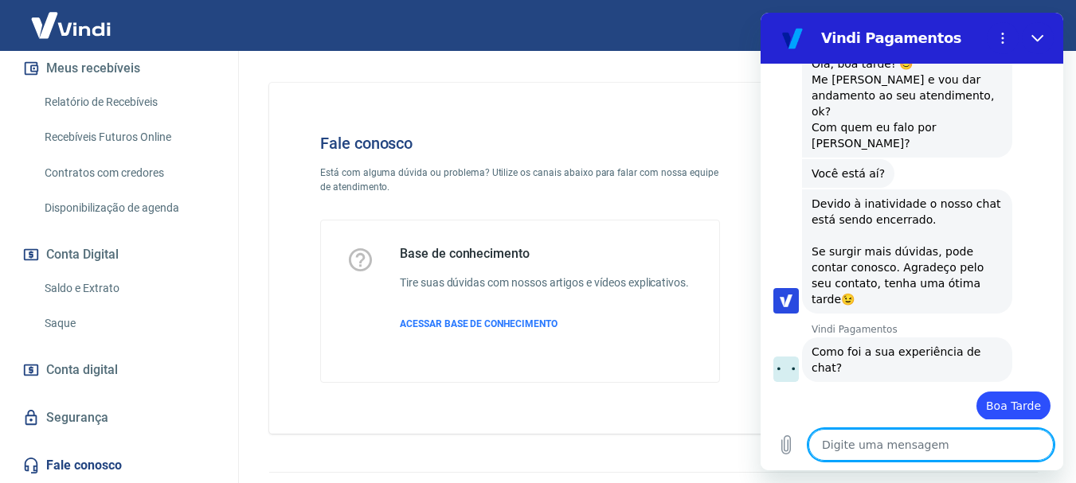
scroll to position [1304, 0]
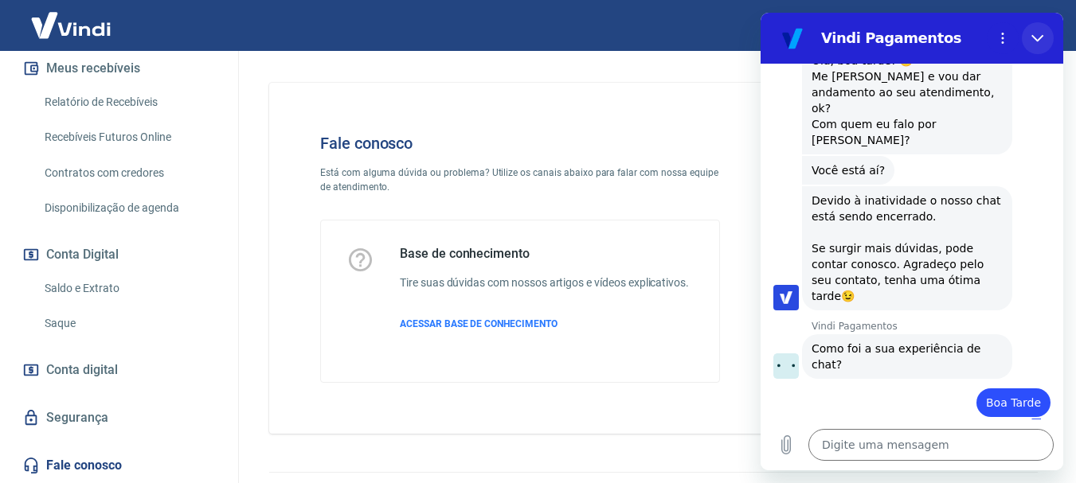
drag, startPoint x: 1031, startPoint y: 41, endPoint x: 1793, endPoint y: 54, distance: 762.2
click at [1031, 41] on button "Fechar" at bounding box center [1038, 38] width 32 height 32
type textarea "x"
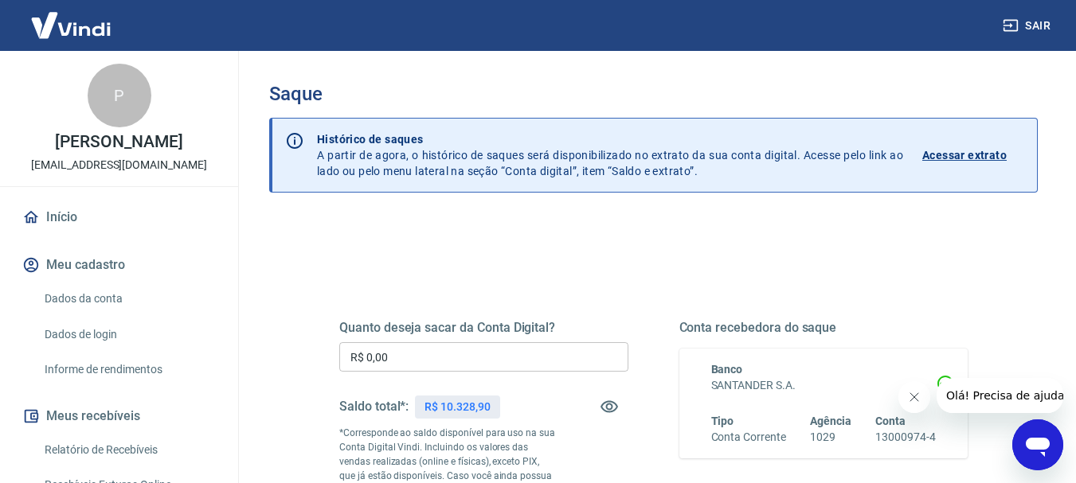
click at [1026, 436] on icon "Abrir janela de mensagens" at bounding box center [1037, 445] width 29 height 29
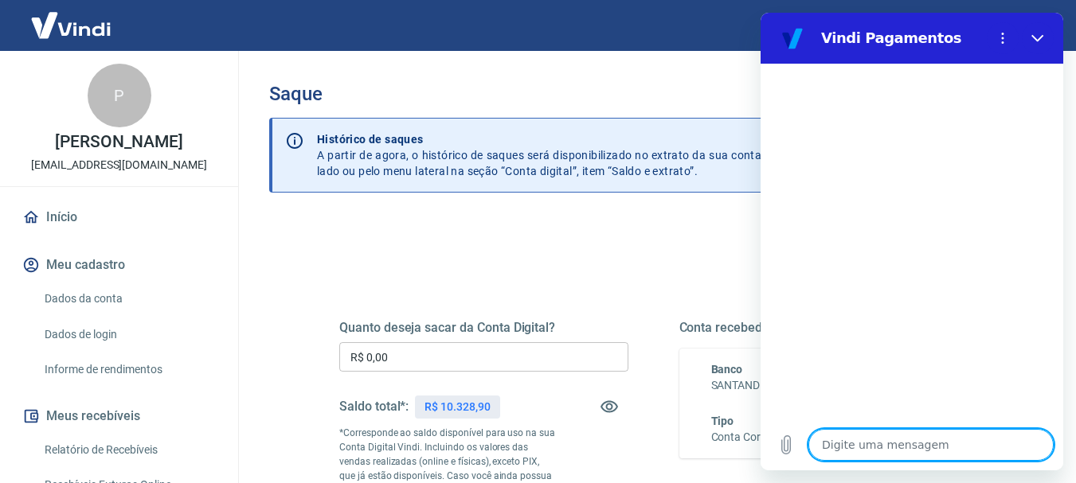
type textarea "B"
type textarea "x"
type textarea "Bi"
type textarea "x"
type textarea "B"
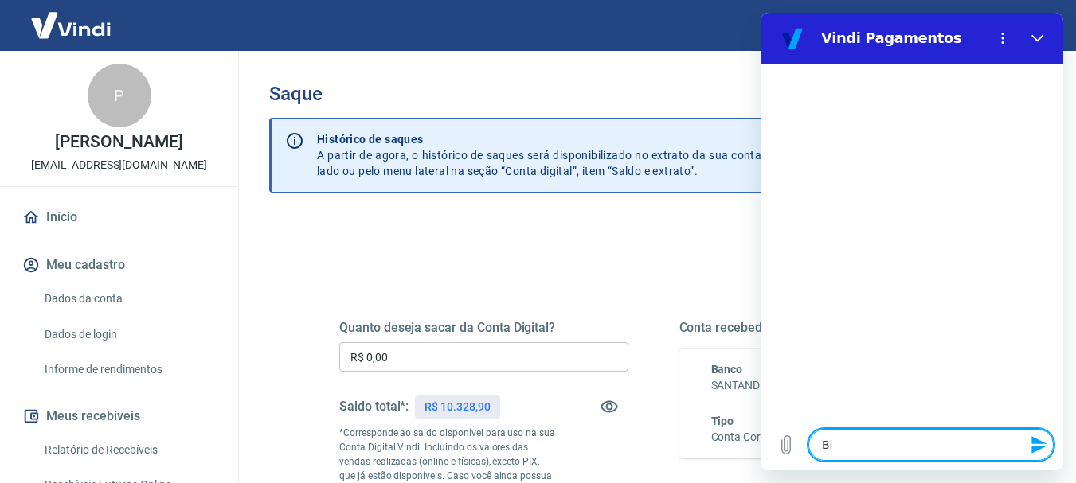
type textarea "x"
type textarea "Bo"
type textarea "x"
type textarea "Boa"
type textarea "x"
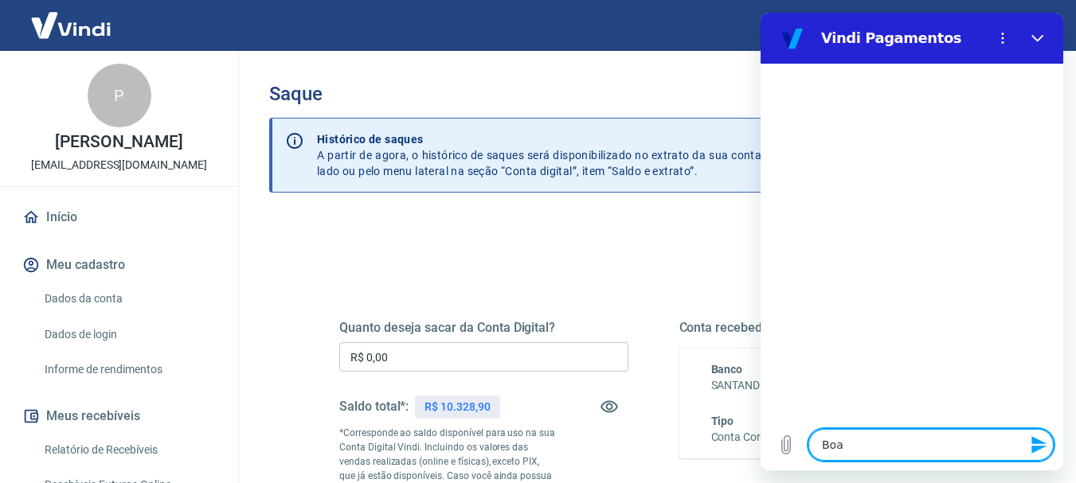
type textarea "Boa"
type textarea "x"
type textarea "Boa T"
type textarea "x"
type textarea "Boa Ta"
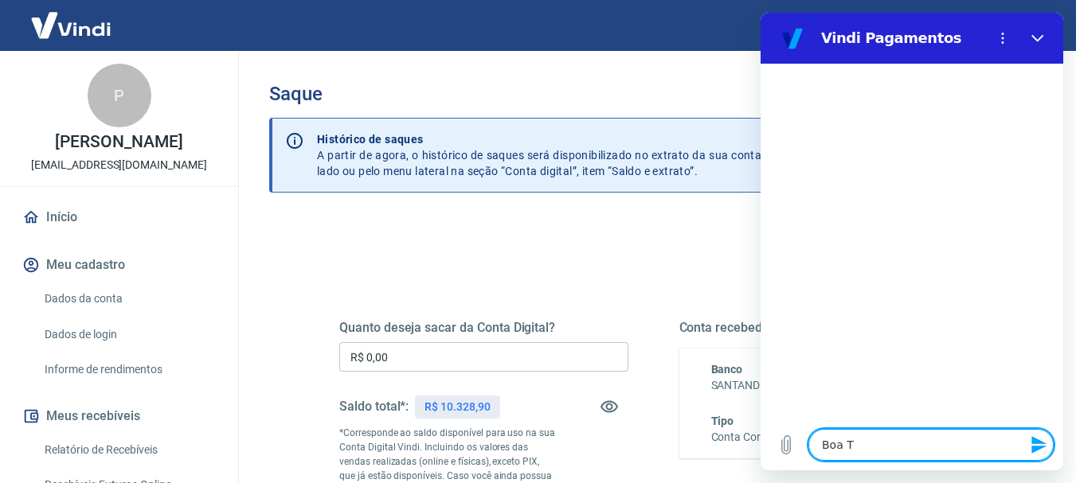
type textarea "x"
type textarea "Boa Tar"
type textarea "x"
type textarea "Boa Tare"
type textarea "x"
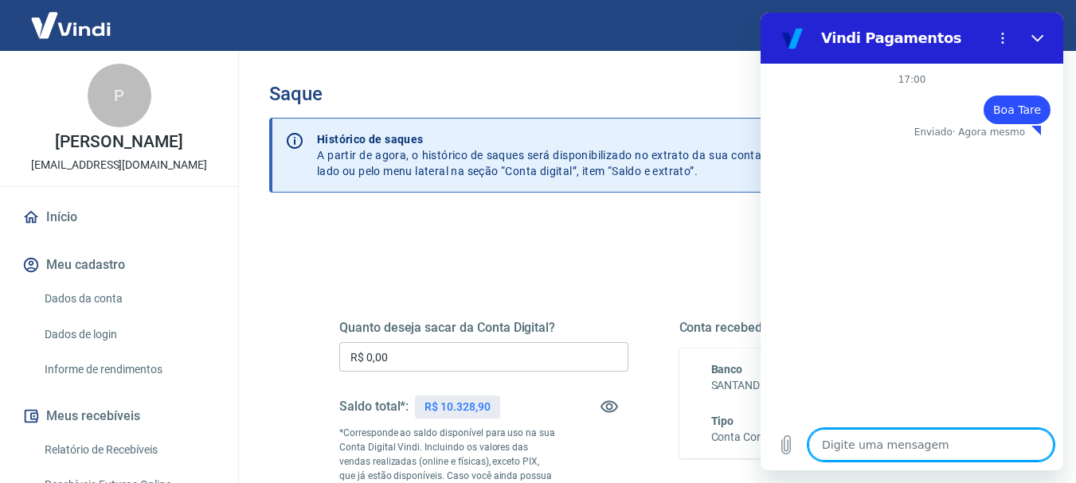
type textarea "x"
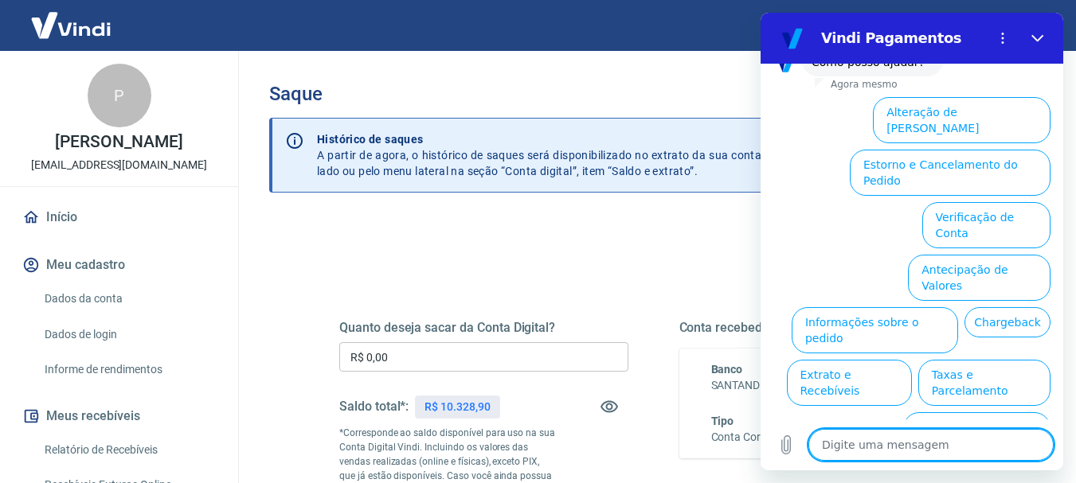
scroll to position [153, 0]
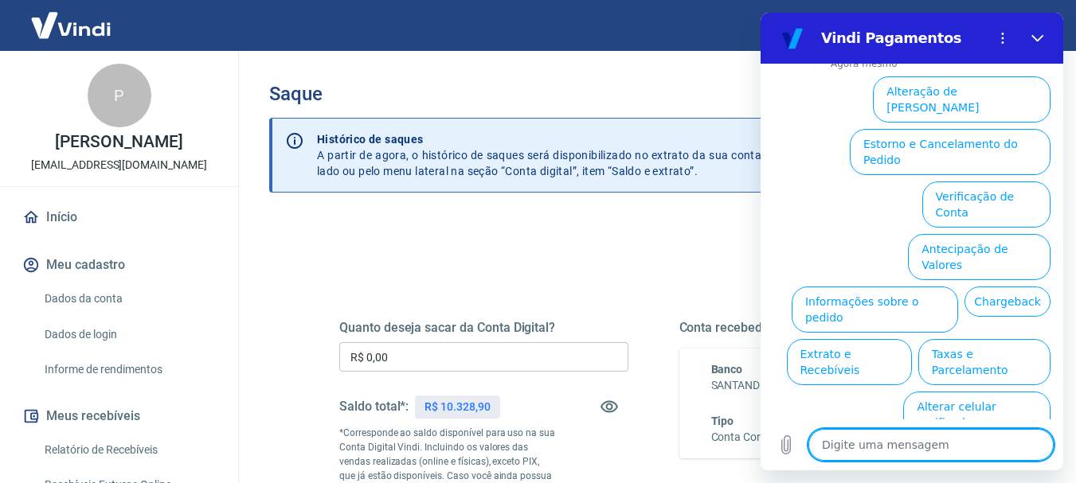
type textarea "f"
type textarea "x"
type textarea "fl"
type textarea "x"
type textarea "fla"
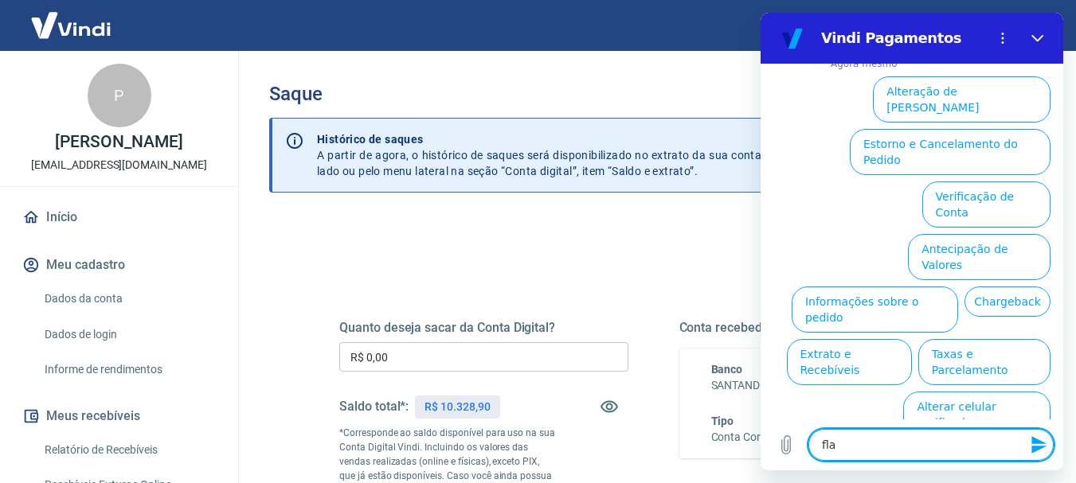
type textarea "x"
type textarea "fl"
type textarea "x"
type textarea "f"
type textarea "x"
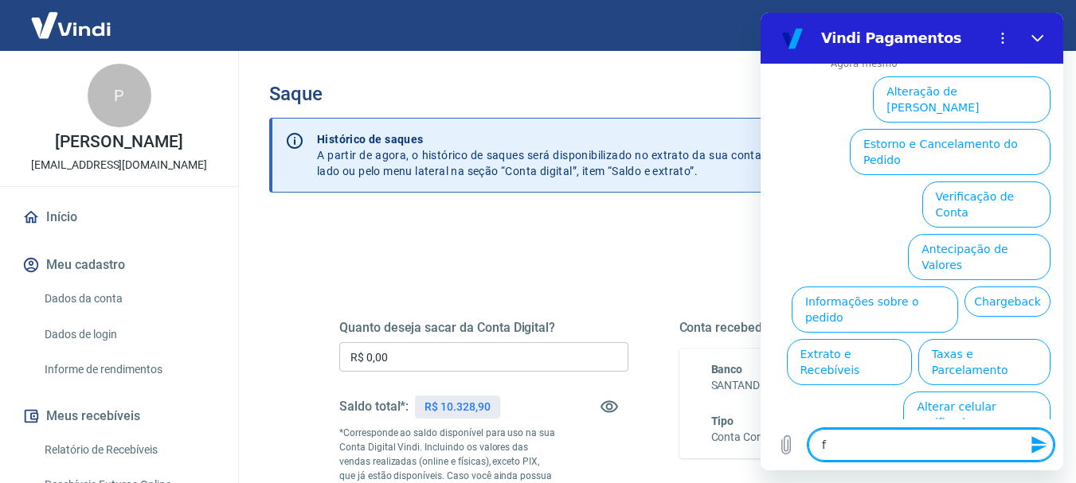
type textarea "fa"
type textarea "x"
type textarea "fal"
type textarea "x"
type textarea "fala"
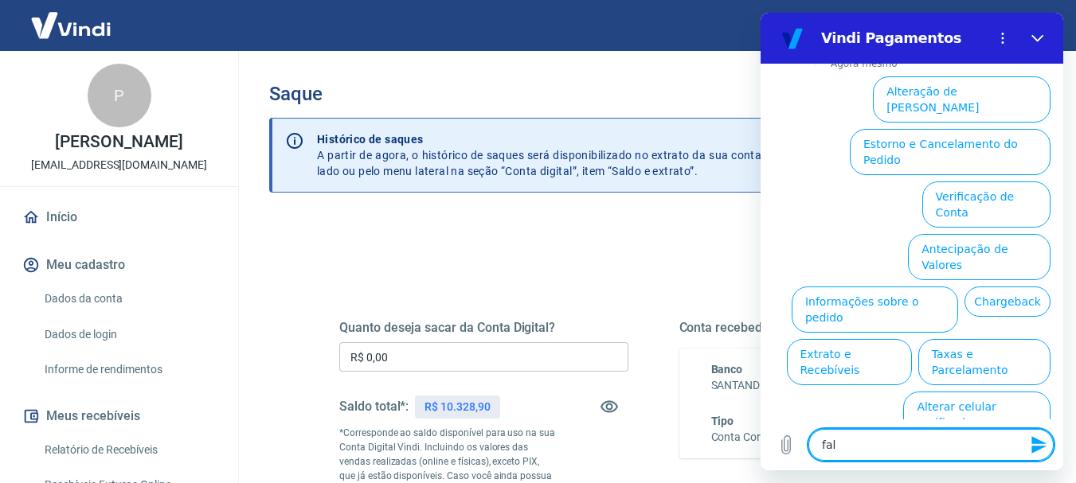
type textarea "x"
type textarea "falar"
type textarea "x"
type textarea "falar"
type textarea "x"
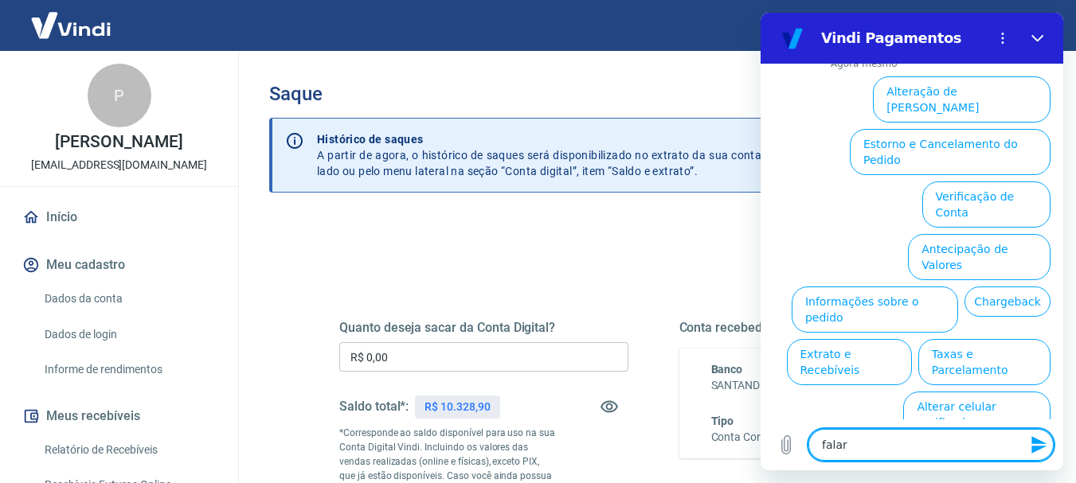
type textarea "falar c"
type textarea "x"
type textarea "falar co"
type textarea "x"
type textarea "falar com"
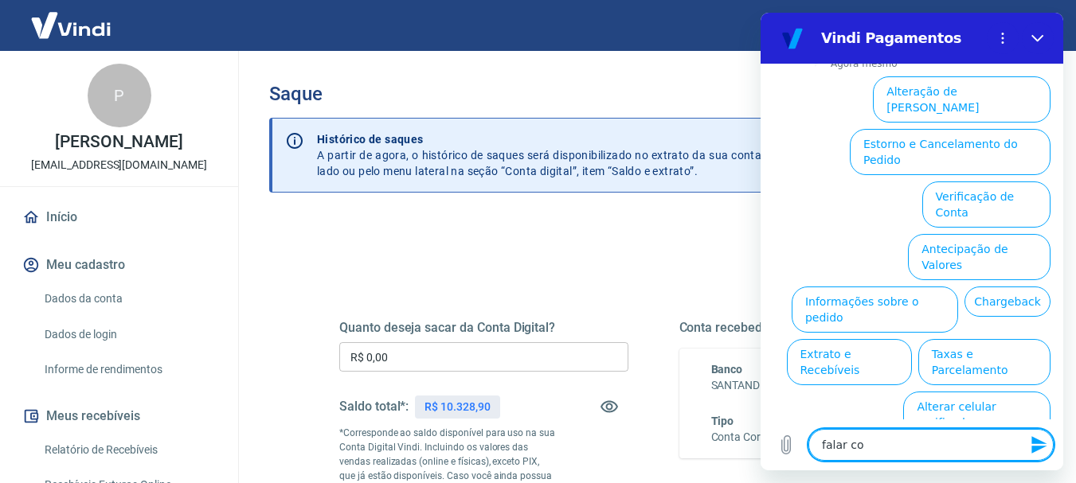
type textarea "x"
type textarea "falar com"
type textarea "x"
type textarea "falar com a"
type textarea "x"
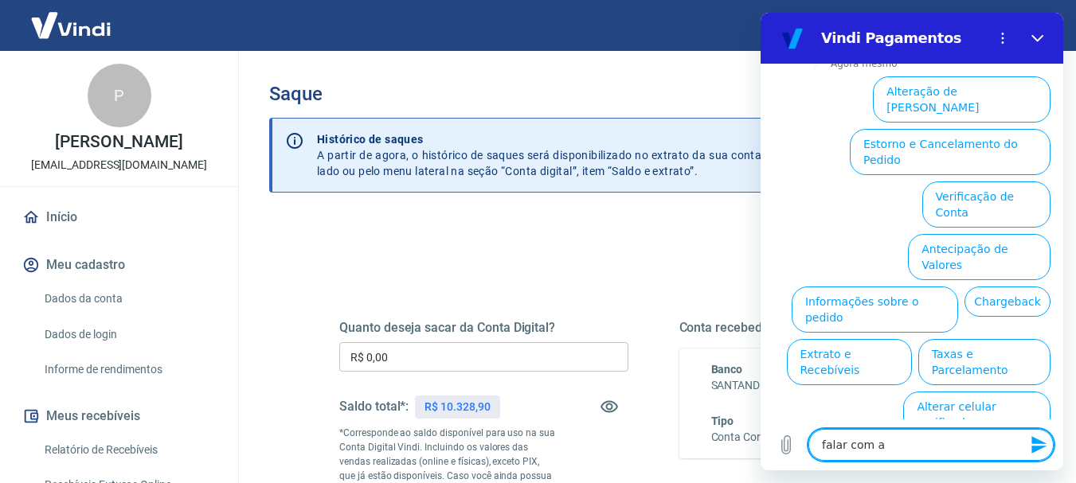
type textarea "falar com at"
type textarea "x"
type textarea "falar com ate"
type textarea "x"
type textarea "falar com aten"
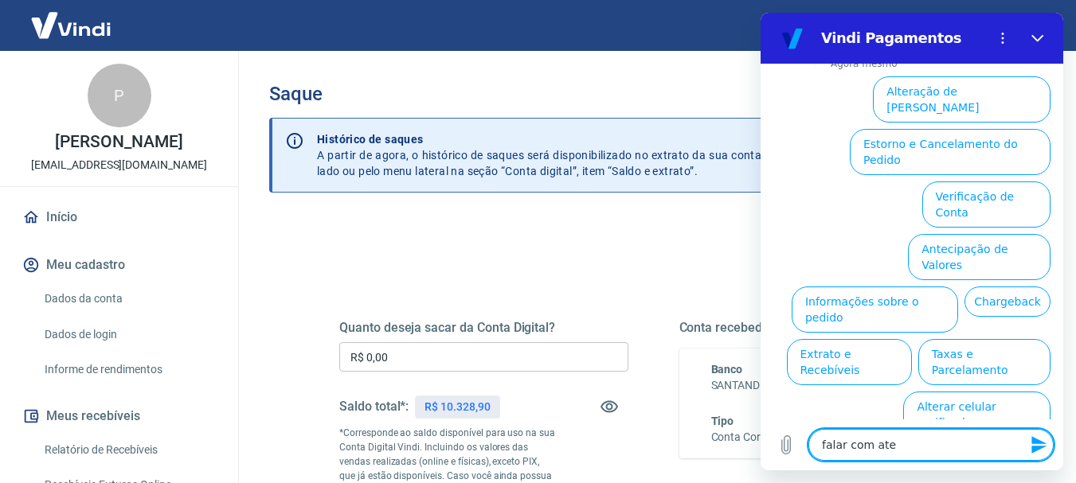
type textarea "x"
type textarea "falar com atend"
type textarea "x"
type textarea "falar com atendn"
type textarea "x"
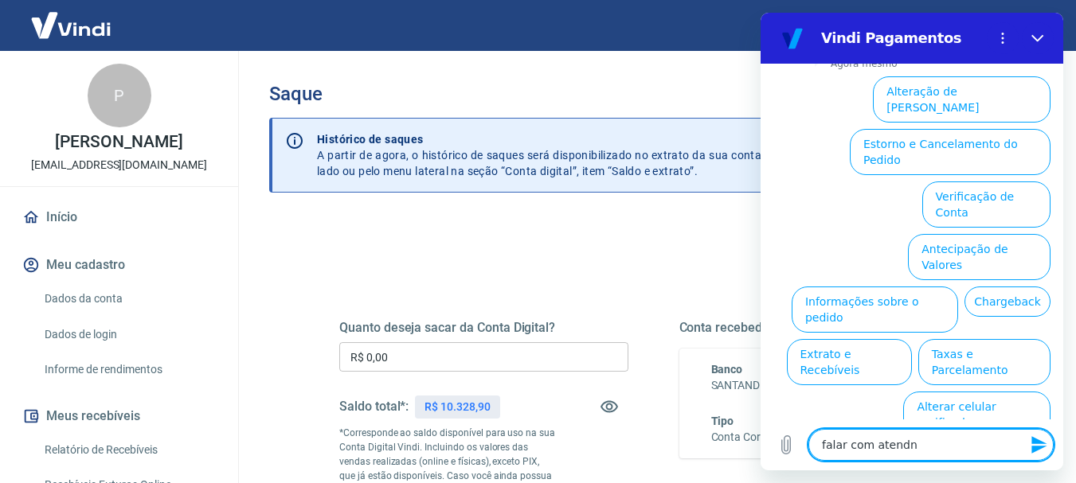
type textarea "falar com atend"
type textarea "x"
type textarea "falar com aten"
type textarea "x"
type textarea "falar com atend"
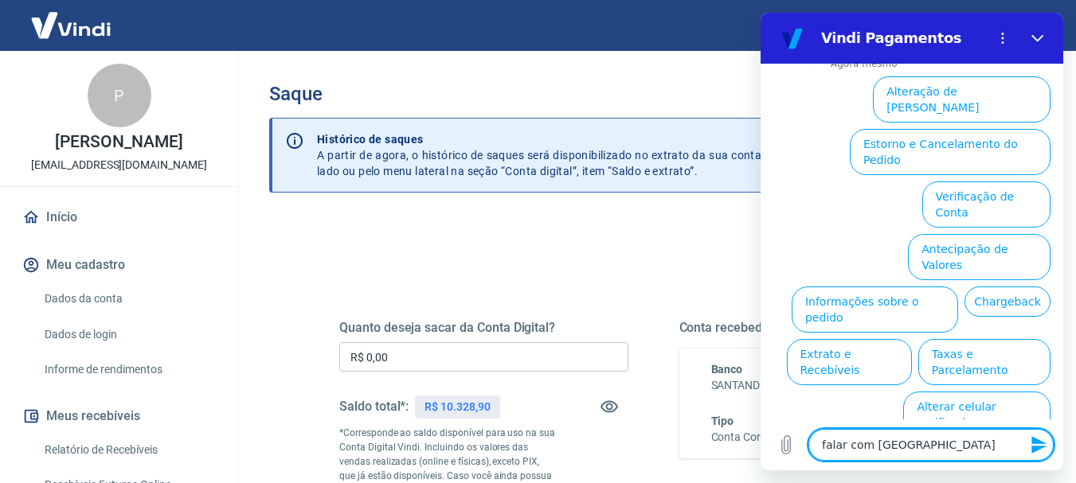
type textarea "x"
type textarea "falar com atende"
type textarea "x"
type textarea "falar com atenden"
type textarea "x"
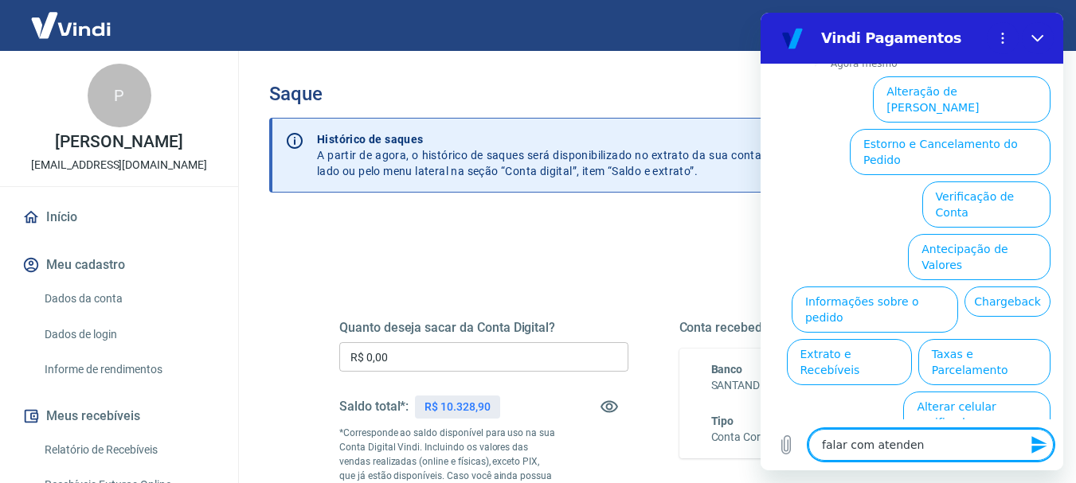
type textarea "falar com atendent"
type textarea "x"
type textarea "falar com atendente"
type textarea "x"
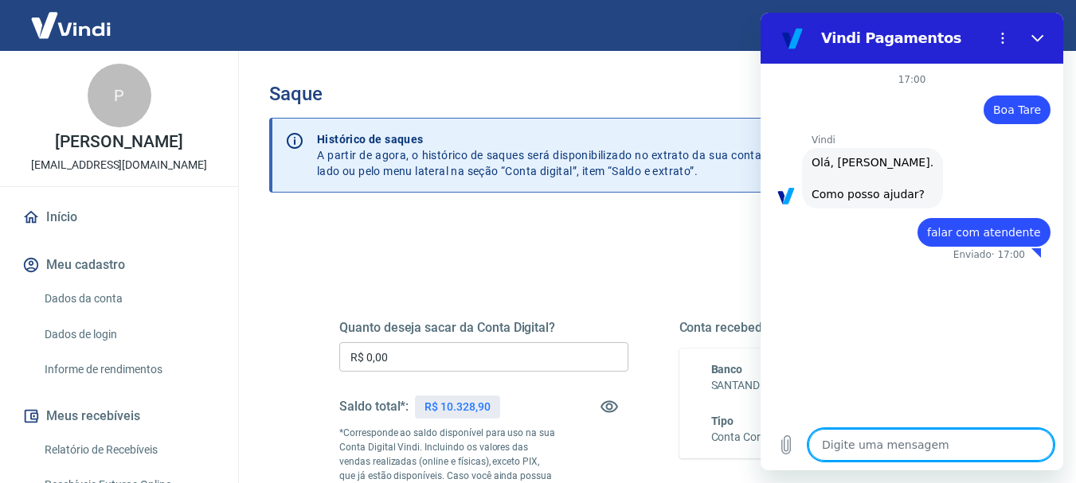
type textarea "x"
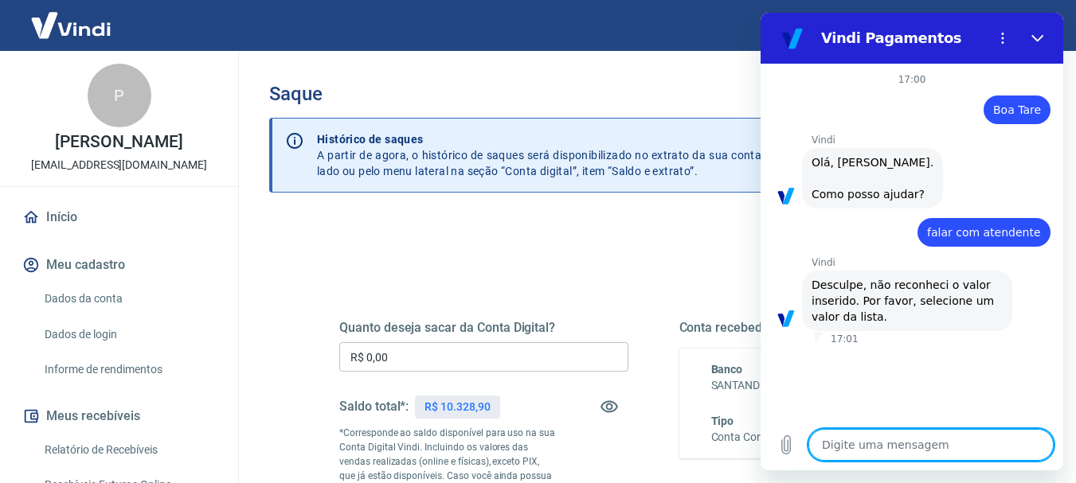
click at [889, 439] on textarea at bounding box center [930, 445] width 245 height 32
type textarea "F"
type textarea "x"
type textarea "FA"
type textarea "x"
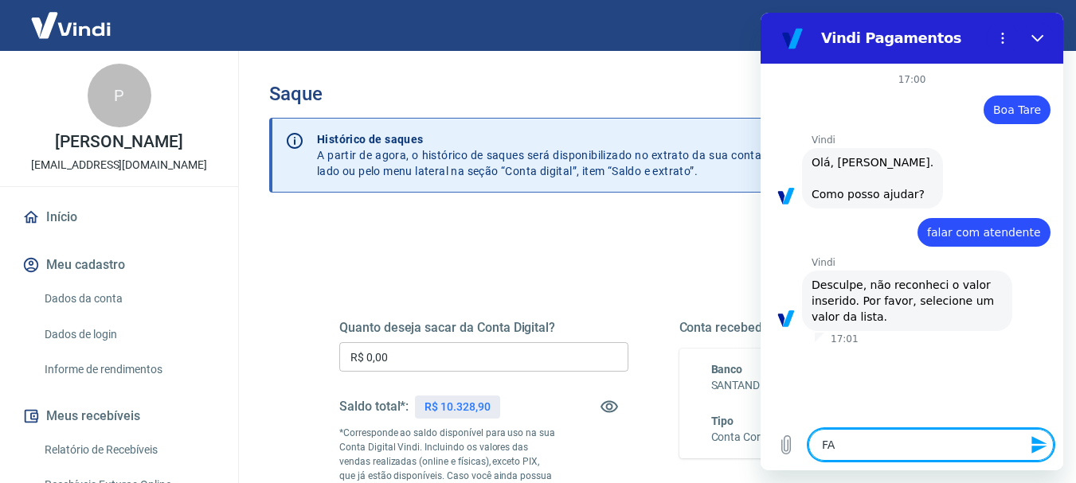
type textarea "FAL"
type textarea "x"
type textarea "FALA"
type textarea "x"
type textarea "FALAR"
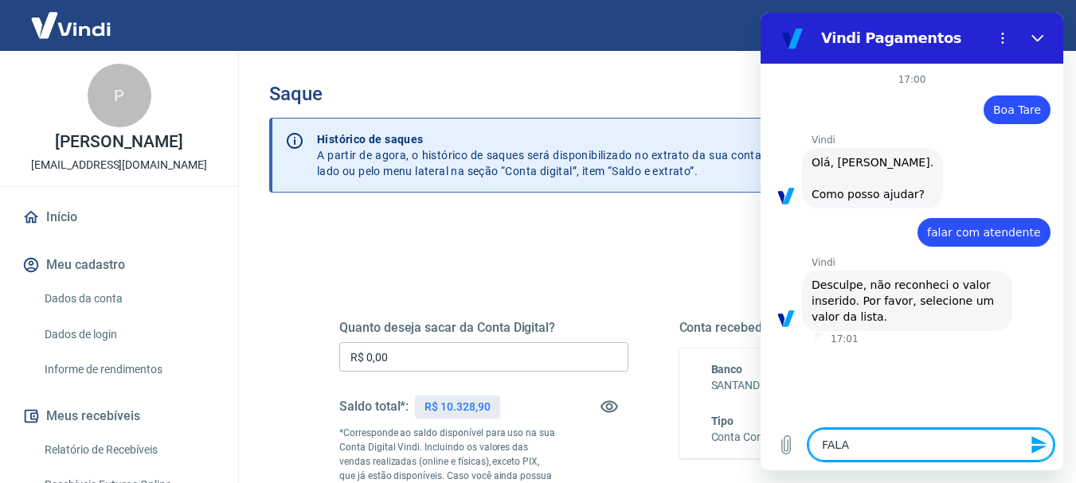
type textarea "x"
type textarea "FALAR"
type textarea "x"
type textarea "FALAR"
type textarea "x"
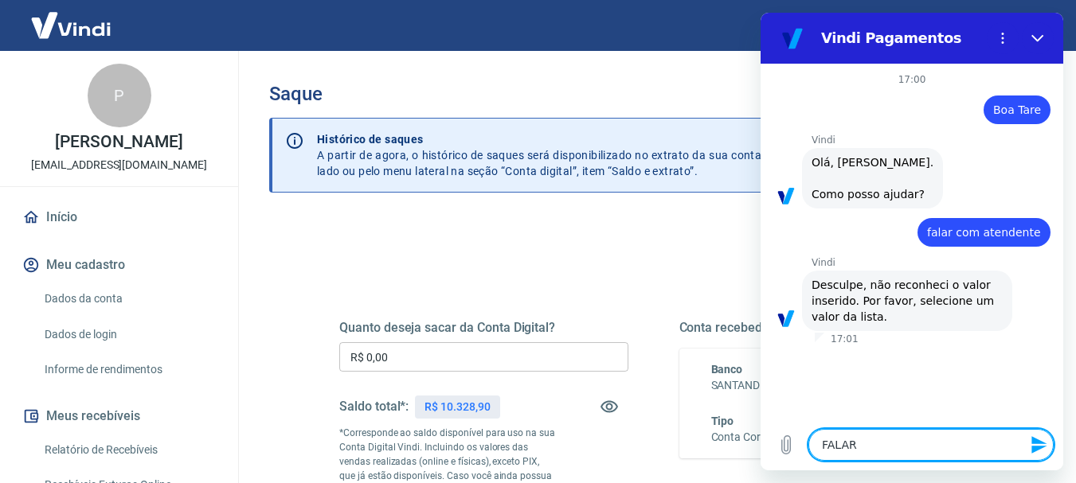
type textarea "FALA"
type textarea "x"
type textarea "FAL"
type textarea "x"
type textarea "FA"
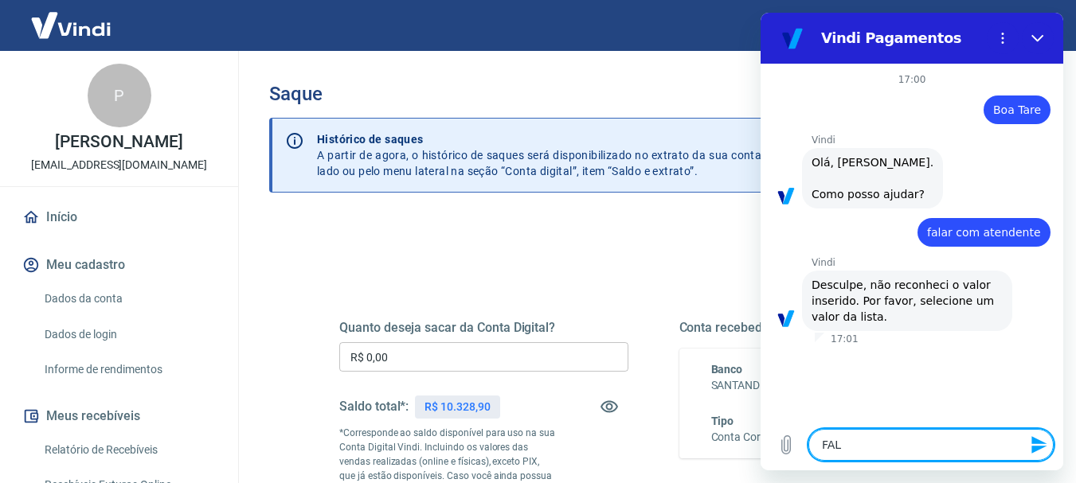
type textarea "x"
type textarea "F"
type textarea "x"
type textarea "Fa"
type textarea "x"
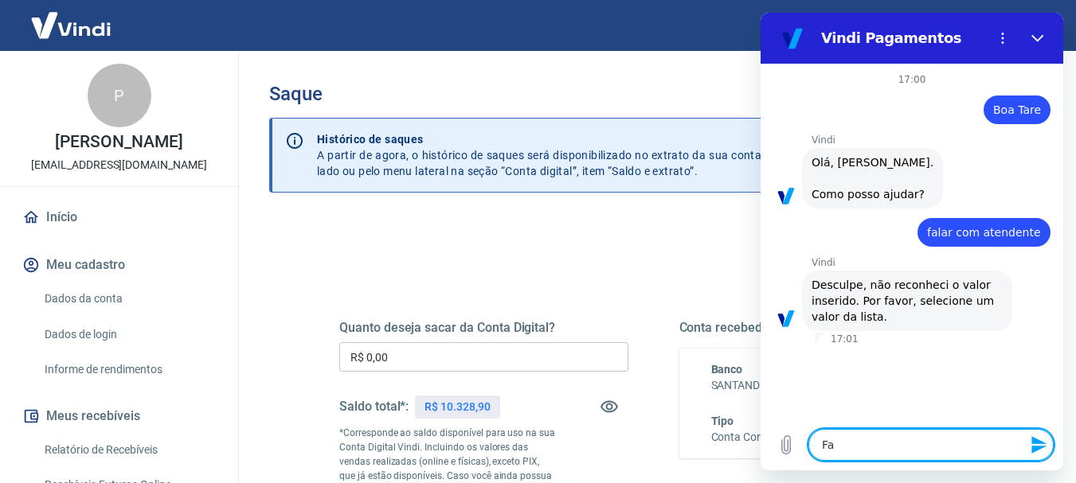
type textarea "Fal"
type textarea "x"
type textarea "Fala"
type textarea "x"
type textarea "Falar"
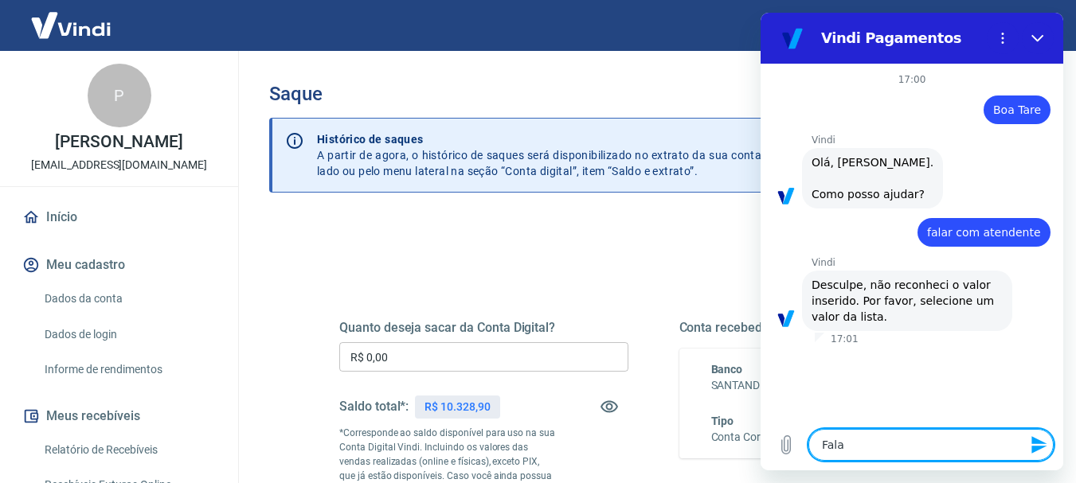
type textarea "x"
type textarea "Falar"
type textarea "x"
type textarea "Falar c"
type textarea "x"
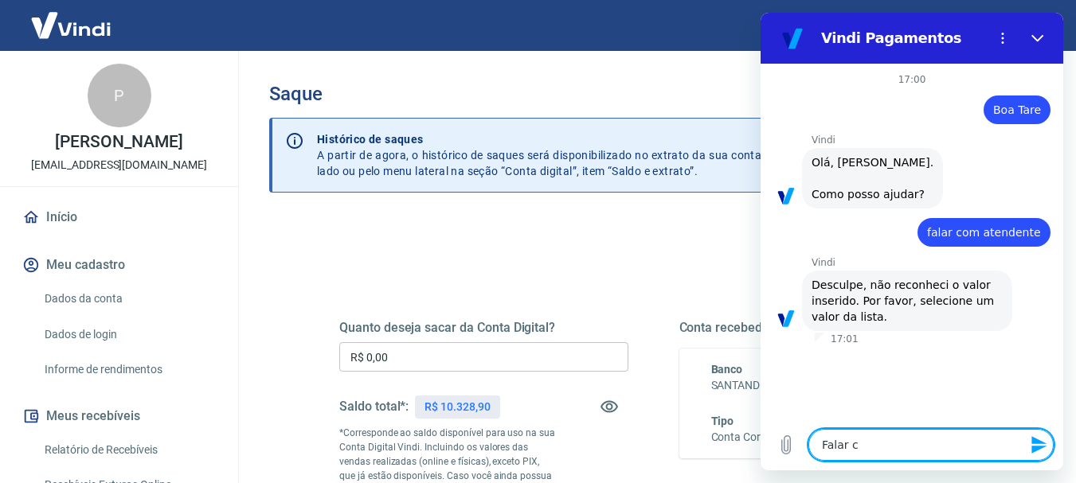
type textarea "Falar co"
type textarea "x"
type textarea "Falar com"
type textarea "x"
type textarea "Falar com"
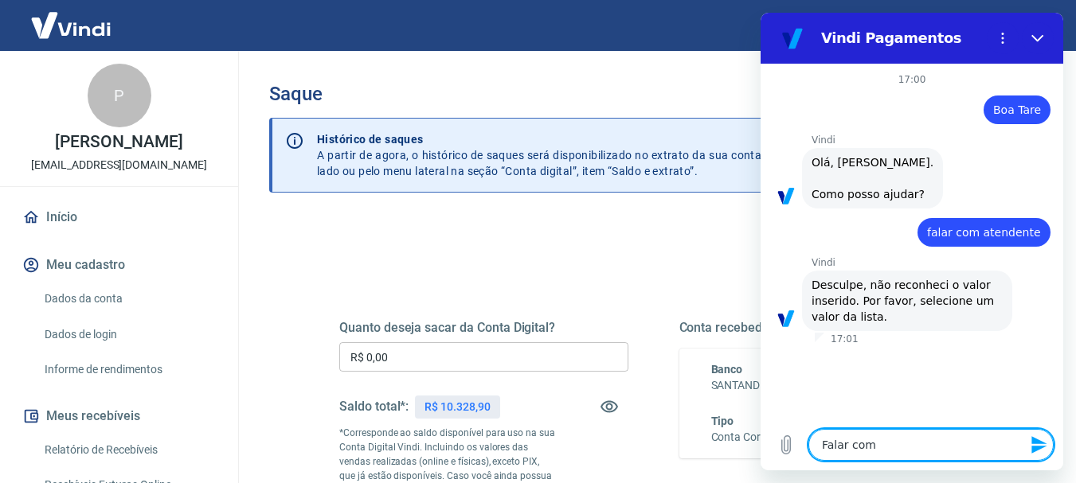
type textarea "x"
type textarea "Falar com a"
type textarea "x"
type textarea "Falar com at"
type textarea "x"
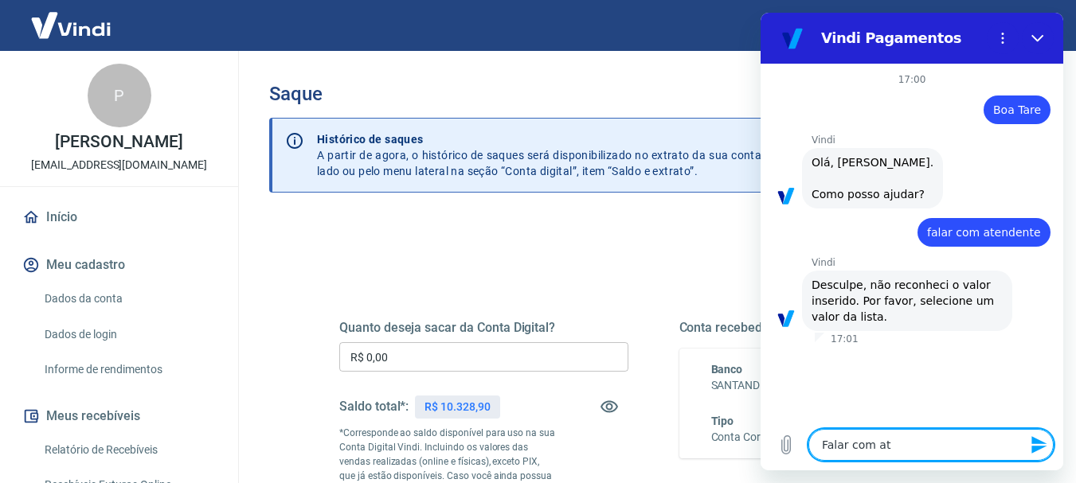
type textarea "Falar com ate"
type textarea "x"
type textarea "Falar com aten"
type textarea "x"
type textarea "Falar com atend"
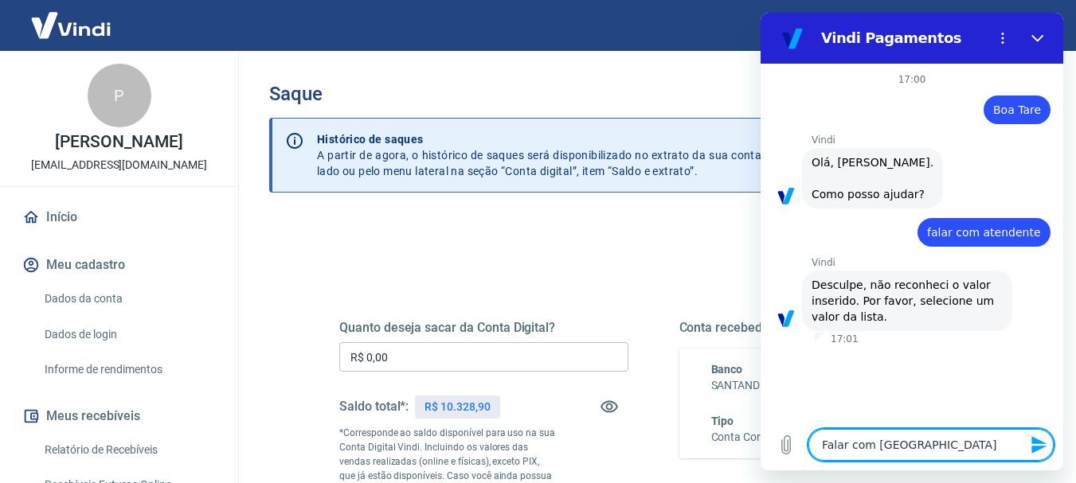
type textarea "x"
type textarea "Falar com atende"
type textarea "x"
type textarea "Falar com atenden"
type textarea "x"
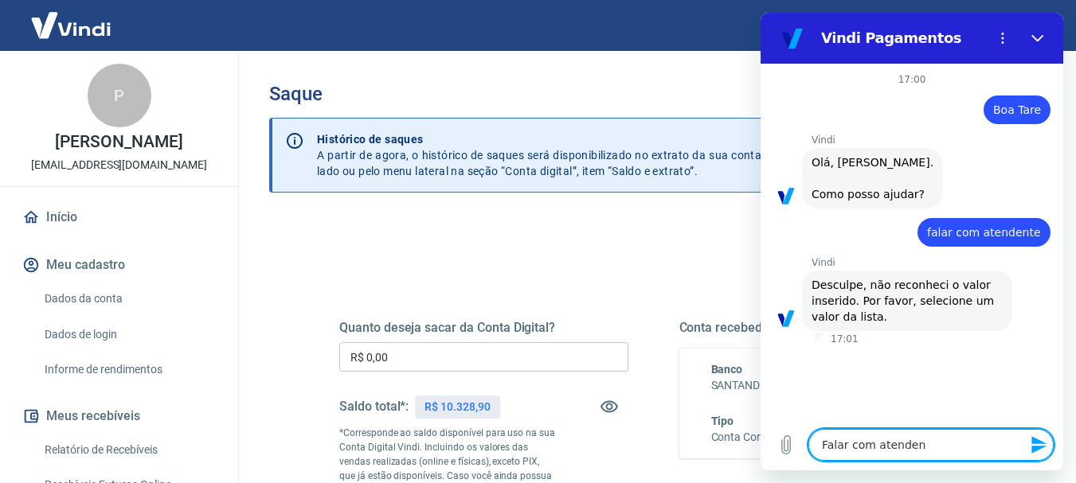
type textarea "Falar com atendent"
type textarea "x"
type textarea "Falar com atendente"
type textarea "x"
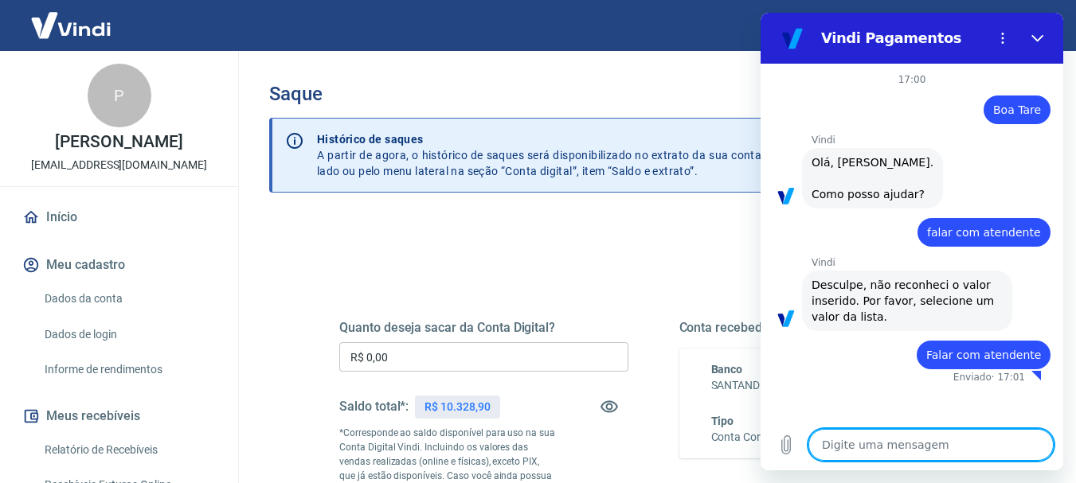
type textarea "x"
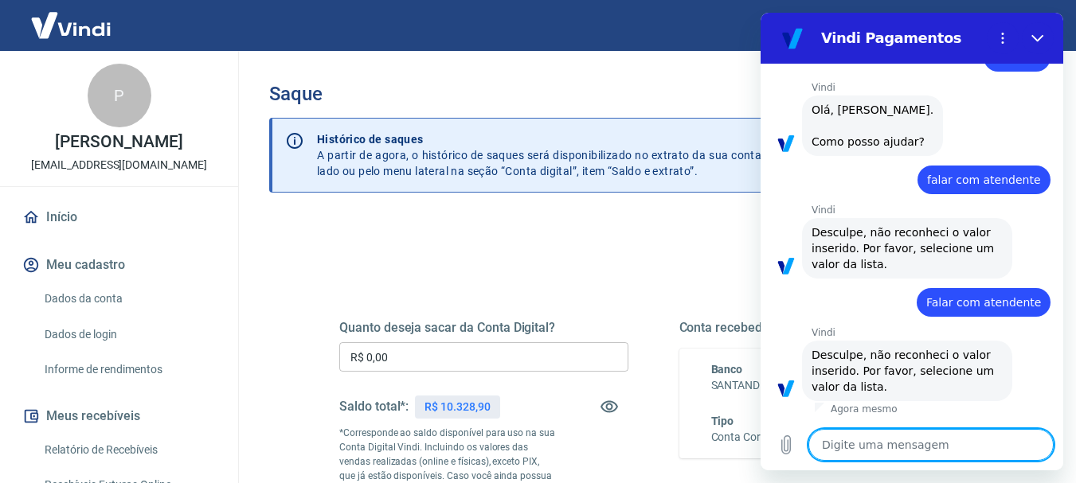
scroll to position [68, 0]
click at [940, 448] on textarea at bounding box center [930, 445] width 245 height 32
